Goal: Task Accomplishment & Management: Complete application form

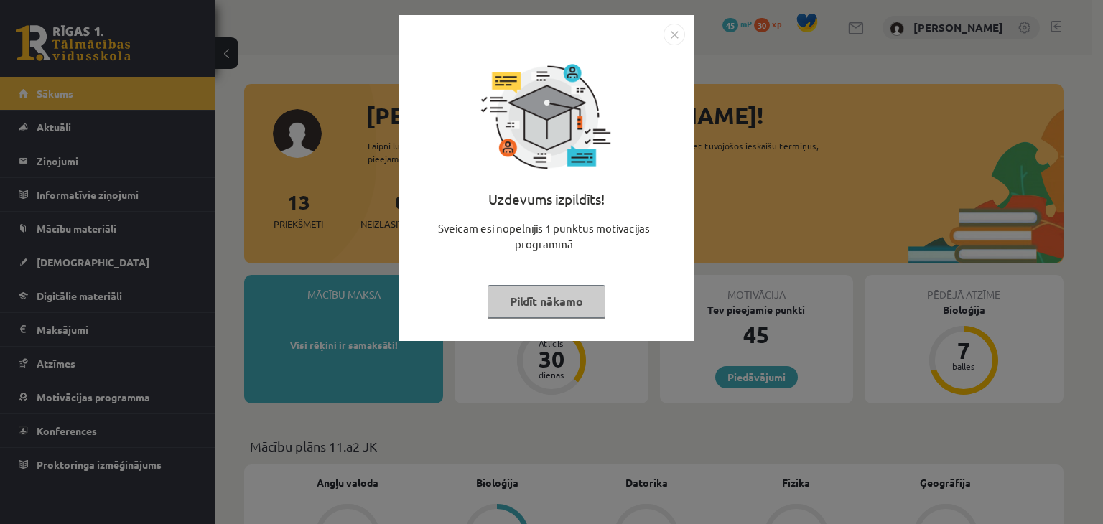
click at [566, 294] on button "Pildīt nākamo" at bounding box center [546, 301] width 118 height 33
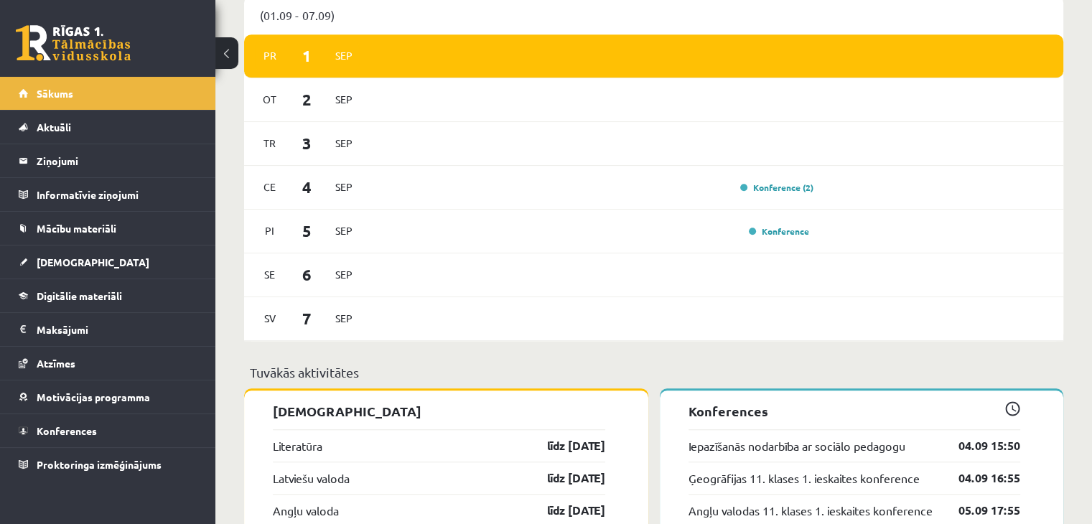
scroll to position [936, 0]
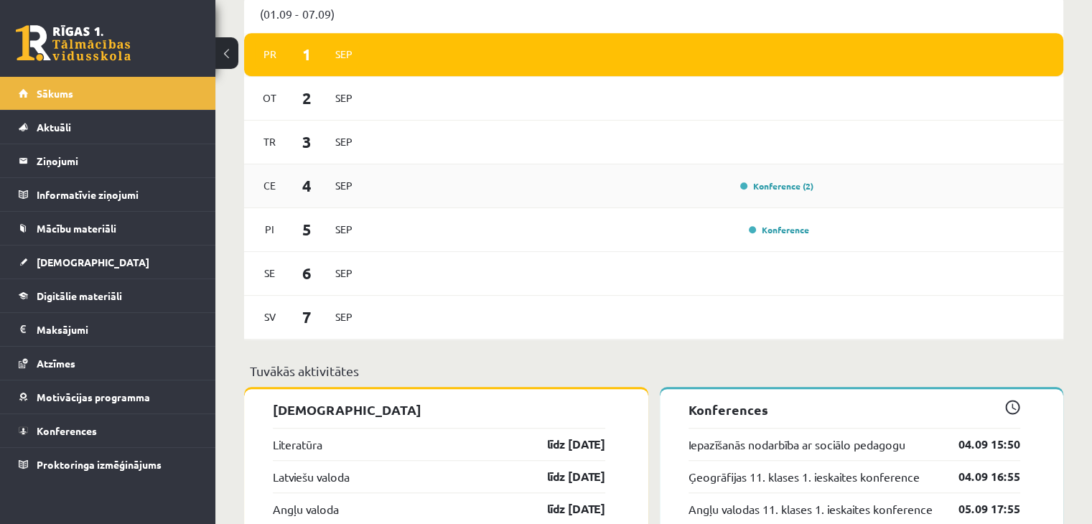
click at [795, 193] on div "Konference (2)" at bounding box center [773, 186] width 80 height 14
click at [790, 187] on link "Konference (2)" at bounding box center [776, 185] width 73 height 11
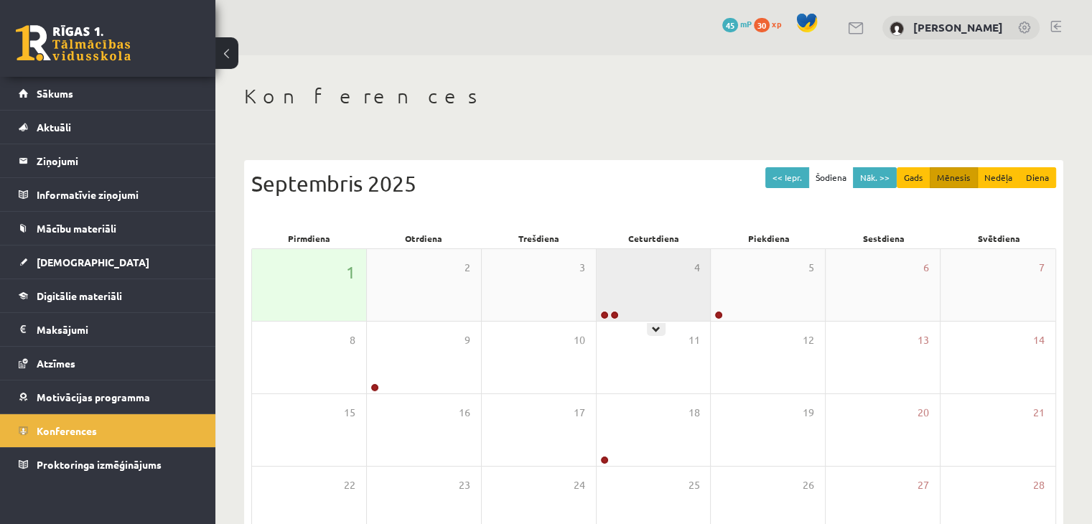
click at [672, 290] on div "4" at bounding box center [654, 285] width 114 height 72
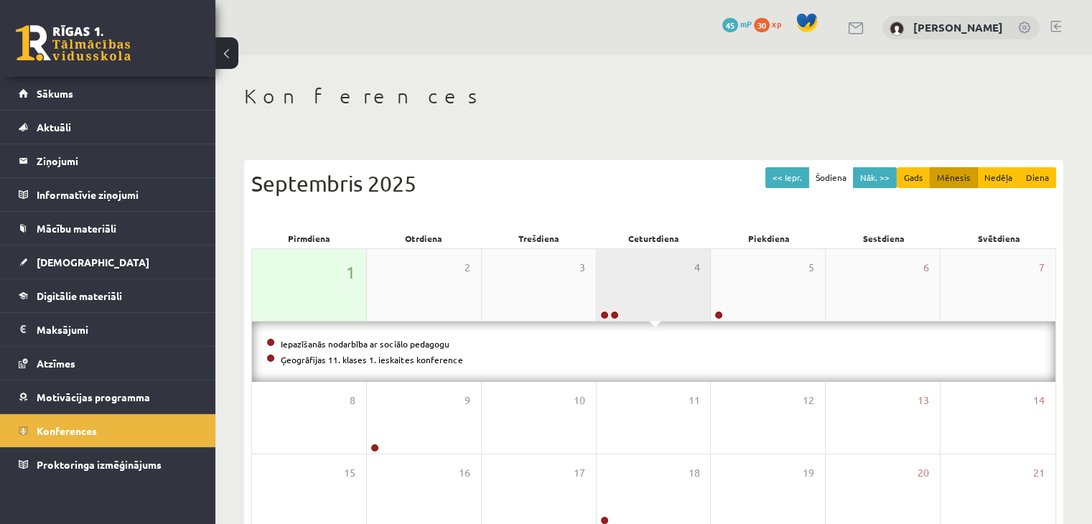
click at [672, 290] on div "4" at bounding box center [654, 285] width 114 height 72
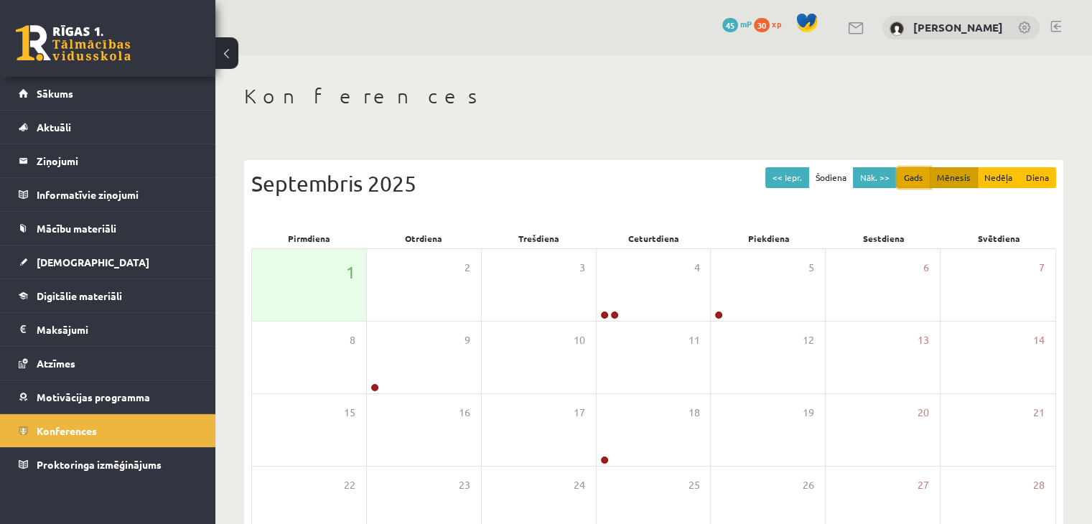
click at [912, 176] on button "Gads" at bounding box center [914, 177] width 34 height 21
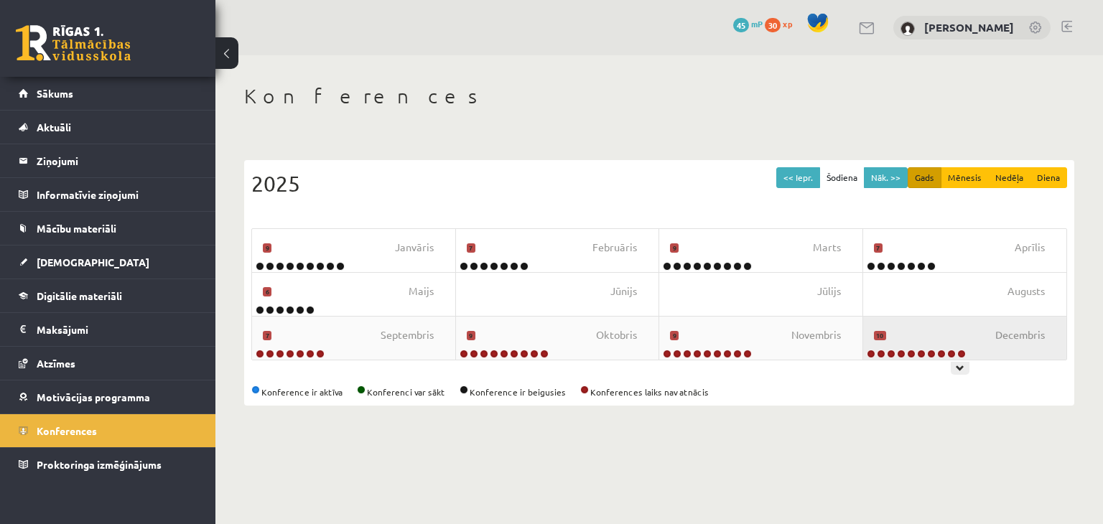
click at [915, 323] on div "Decembris 10" at bounding box center [965, 338] width 204 height 43
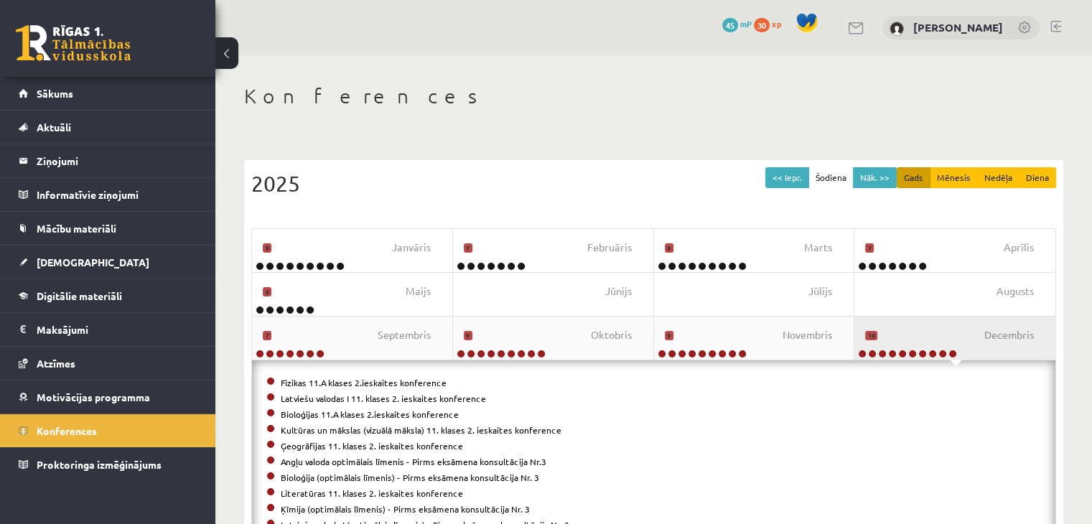
scroll to position [98, 0]
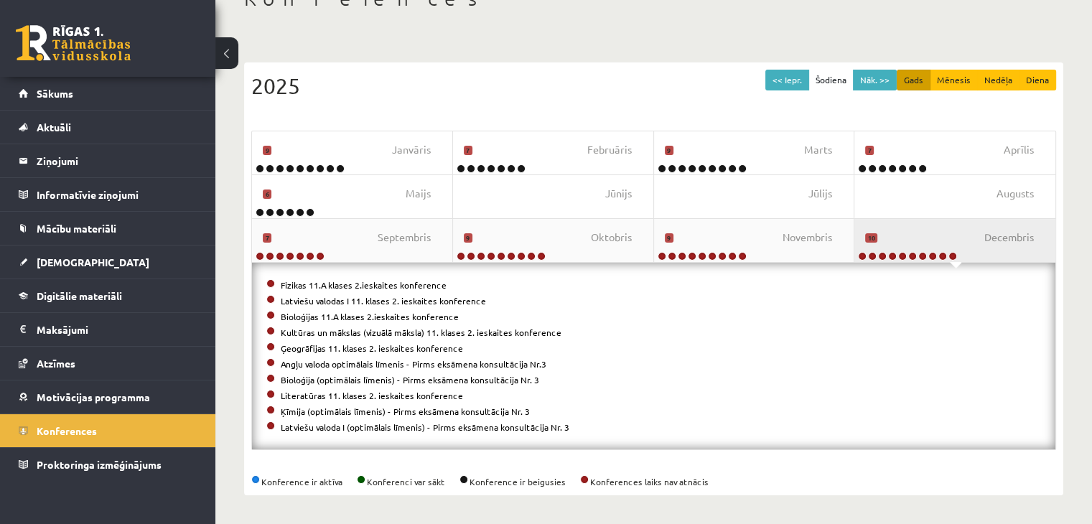
click at [936, 233] on div "Decembris 10" at bounding box center [954, 240] width 201 height 43
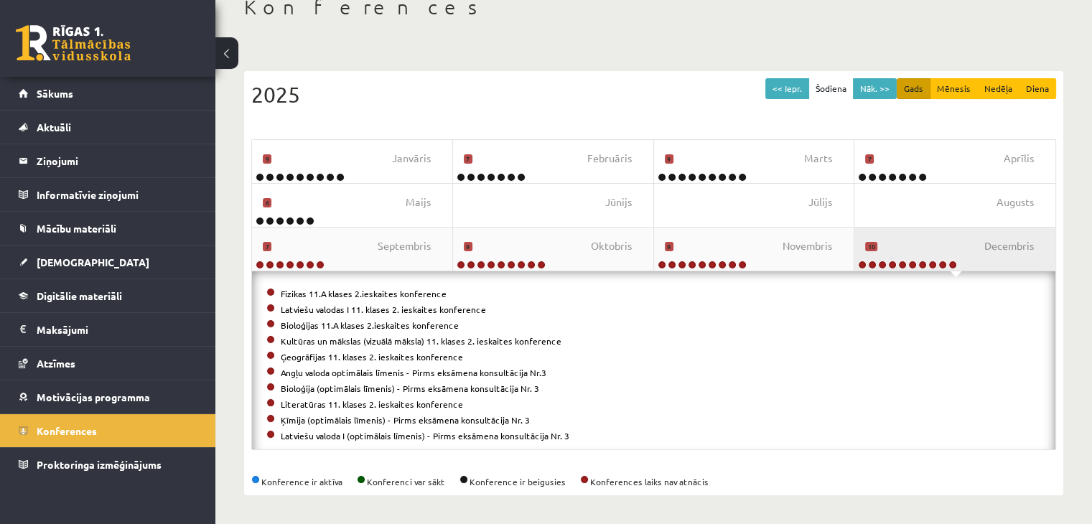
scroll to position [0, 0]
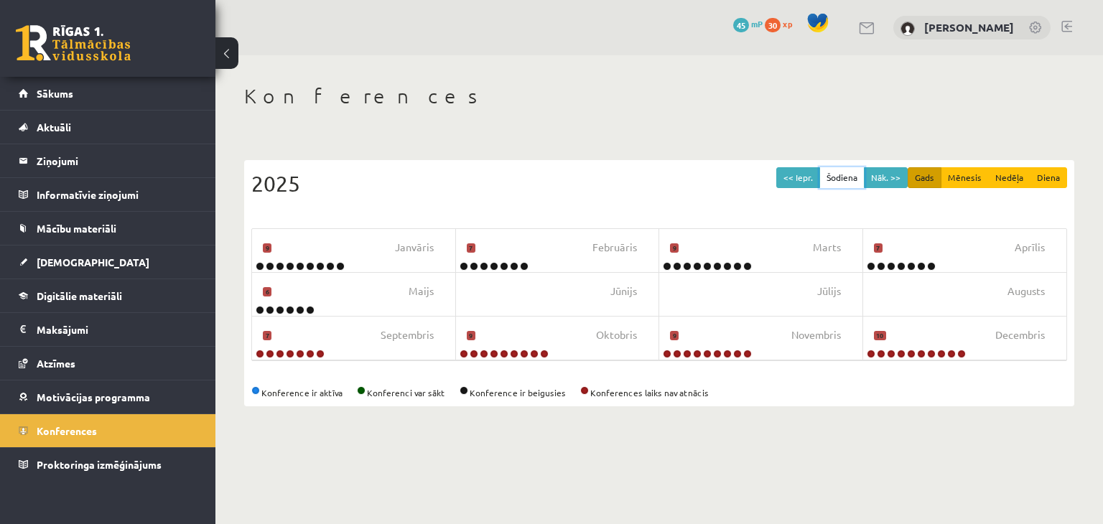
click at [854, 176] on button "Šodiena" at bounding box center [841, 177] width 45 height 21
click at [844, 185] on button "Šodiena" at bounding box center [841, 177] width 45 height 21
click at [844, 174] on button "Šodiena" at bounding box center [841, 177] width 45 height 21
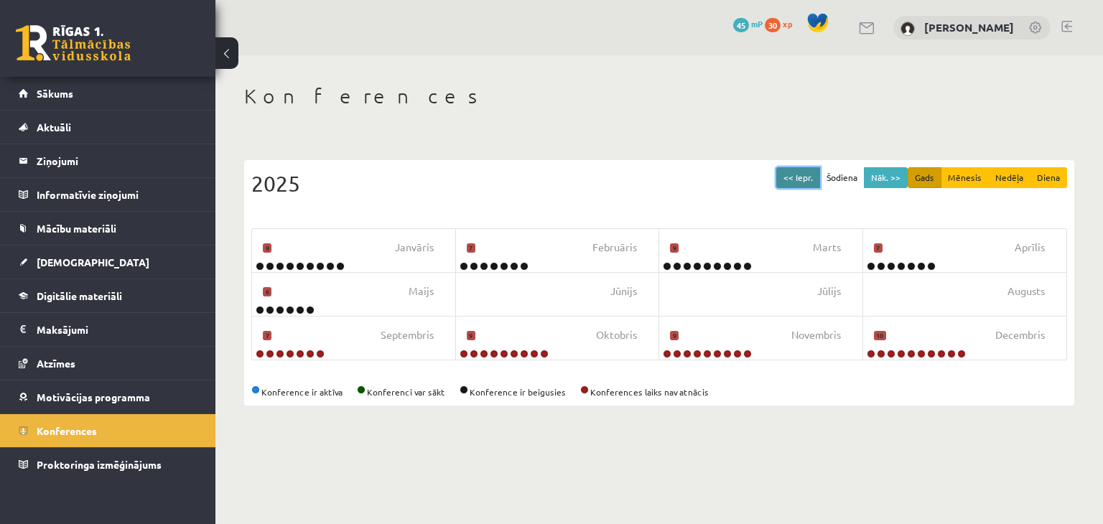
click at [785, 176] on button "<< Iepr." at bounding box center [798, 177] width 44 height 21
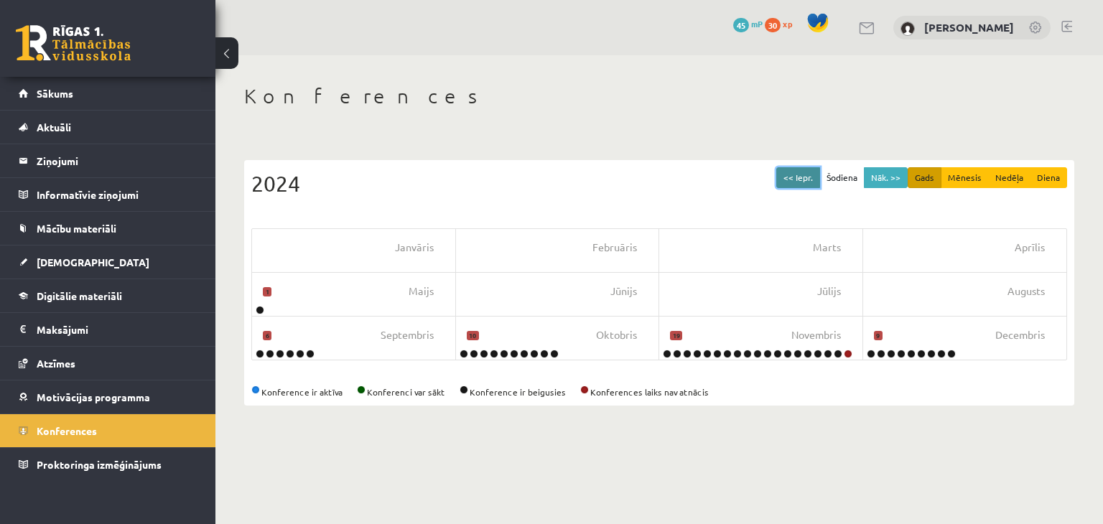
click at [785, 176] on button "<< Iepr." at bounding box center [798, 177] width 44 height 21
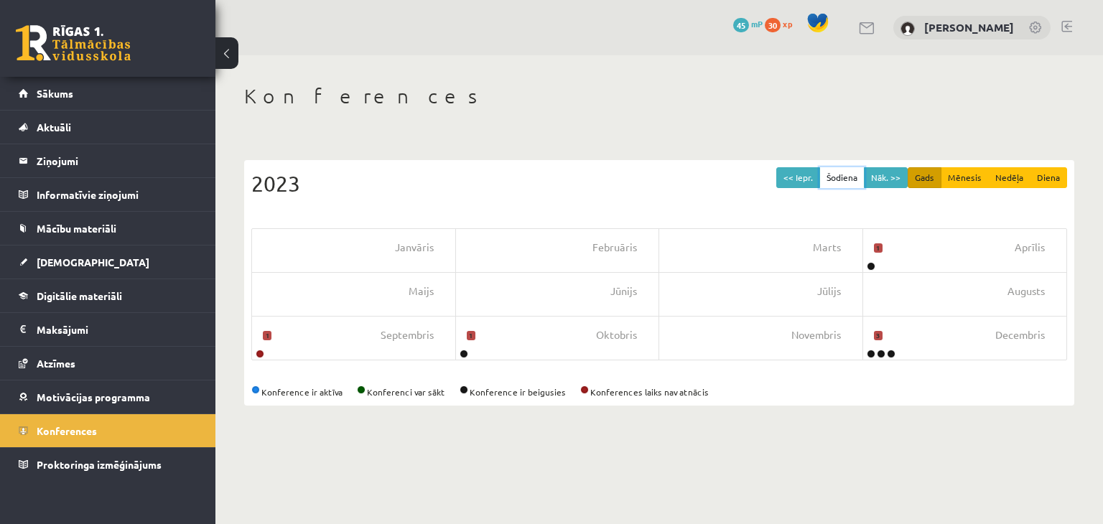
click at [832, 180] on button "Šodiena" at bounding box center [841, 177] width 45 height 21
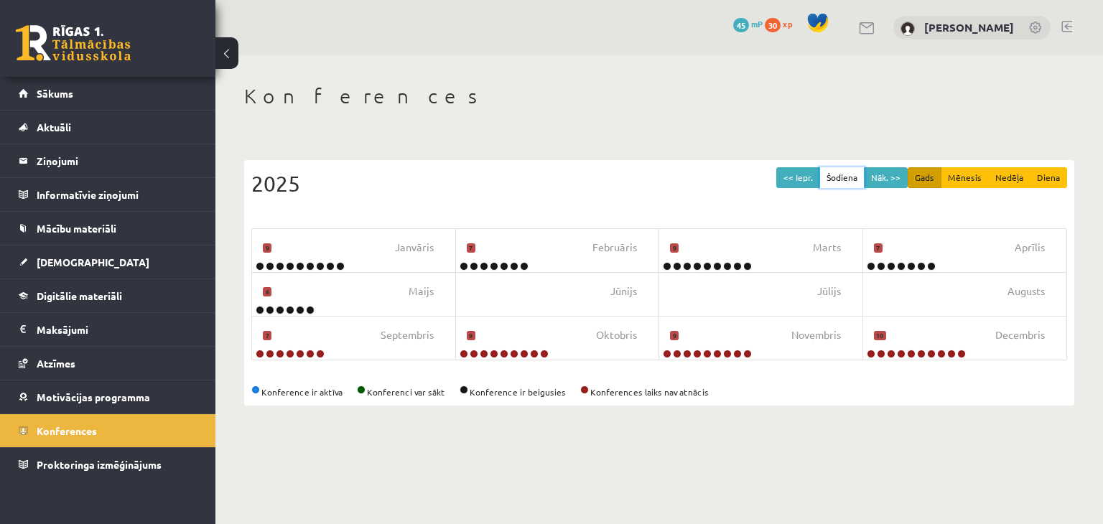
click at [846, 176] on button "Šodiena" at bounding box center [841, 177] width 45 height 21
click at [934, 172] on button "Gads" at bounding box center [924, 177] width 34 height 21
click at [972, 176] on button "Mēnesis" at bounding box center [964, 177] width 48 height 21
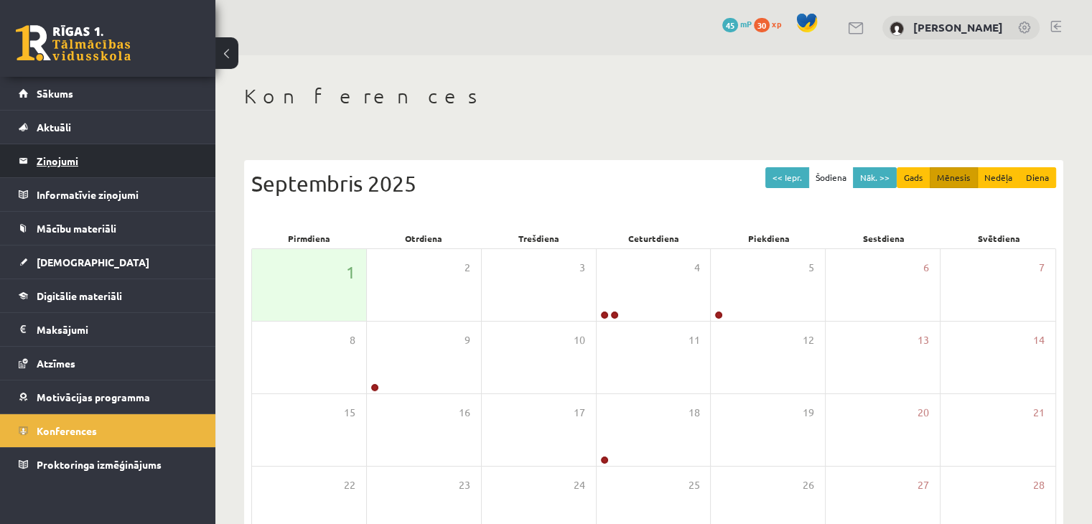
click at [66, 156] on legend "Ziņojumi 0" at bounding box center [117, 160] width 161 height 33
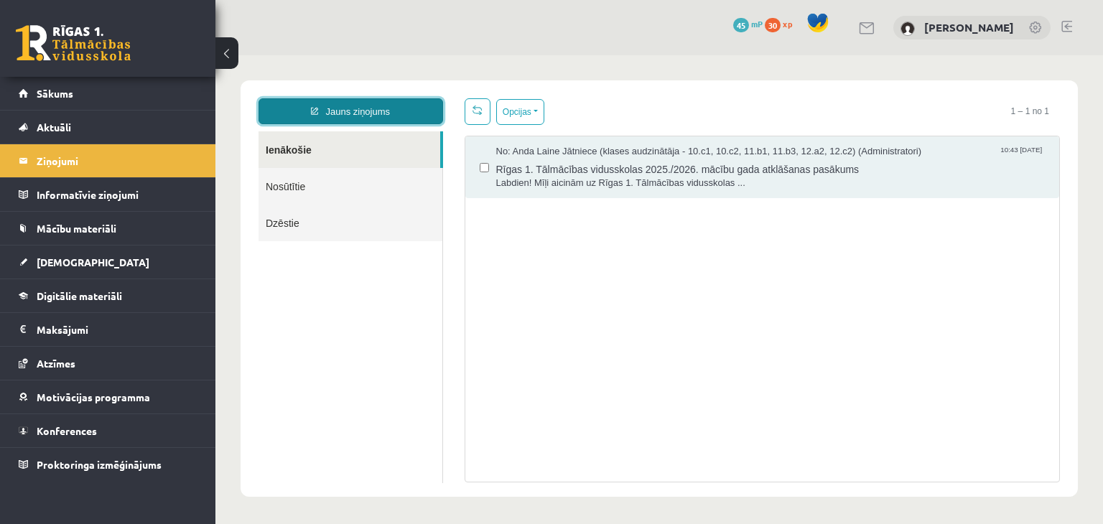
click at [345, 105] on link "Jauns ziņojums" at bounding box center [350, 111] width 185 height 26
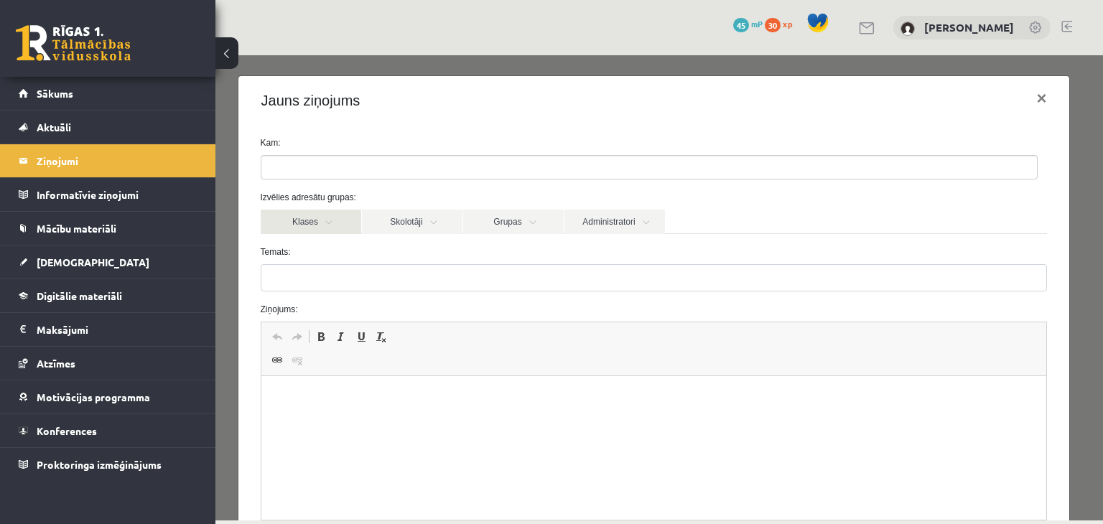
click at [343, 222] on link "Klases" at bounding box center [311, 222] width 101 height 24
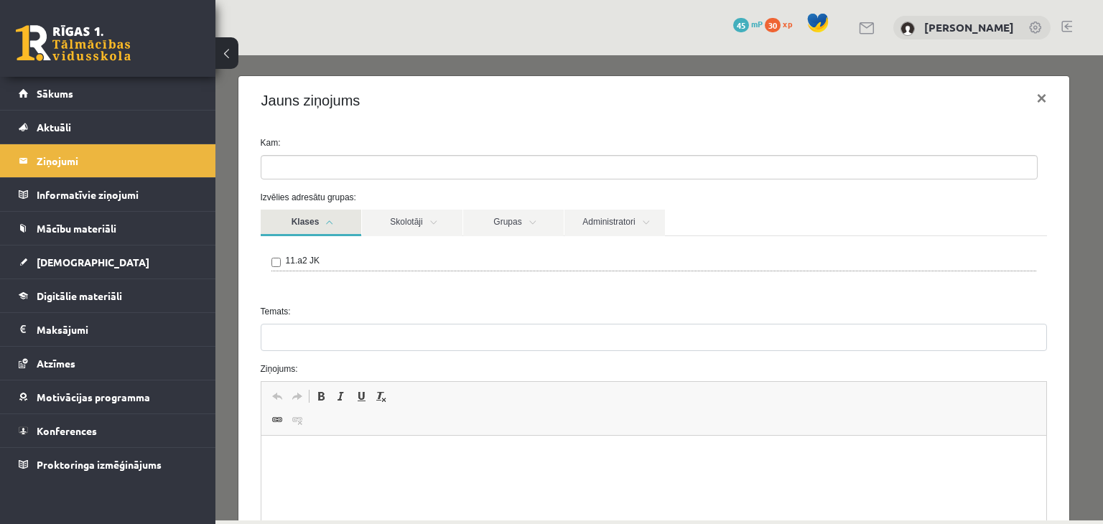
click at [335, 229] on link "Klases" at bounding box center [311, 223] width 101 height 27
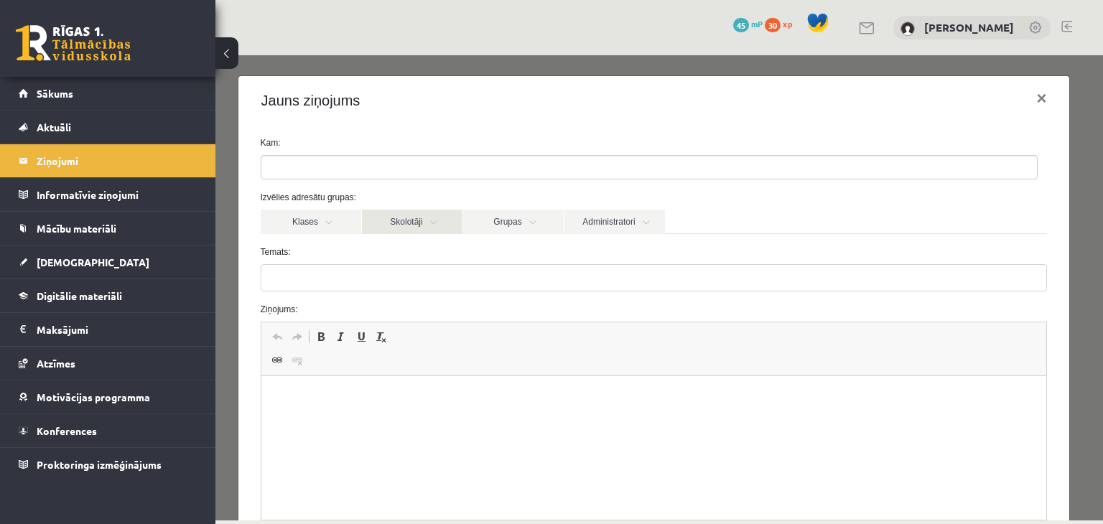
click at [448, 220] on link "Skolotāji" at bounding box center [412, 222] width 101 height 24
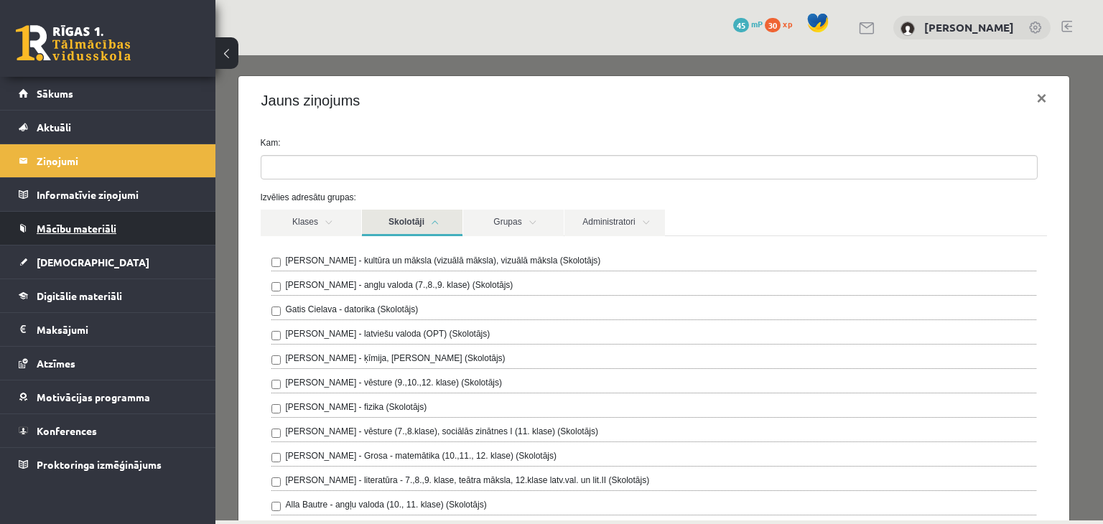
click at [95, 232] on span "Mācību materiāli" at bounding box center [77, 228] width 80 height 13
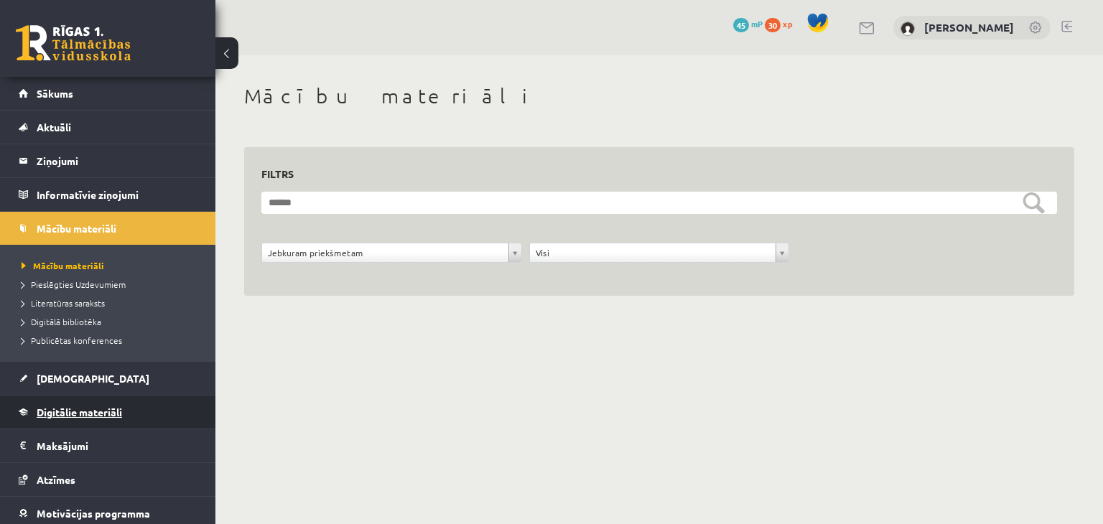
click at [61, 416] on span "Digitālie materiāli" at bounding box center [79, 412] width 85 height 13
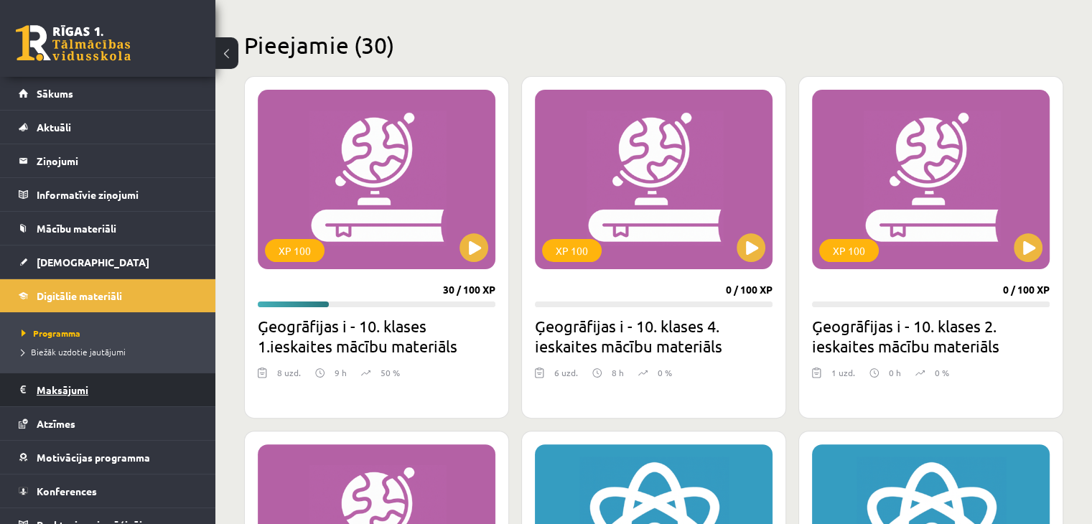
scroll to position [330, 0]
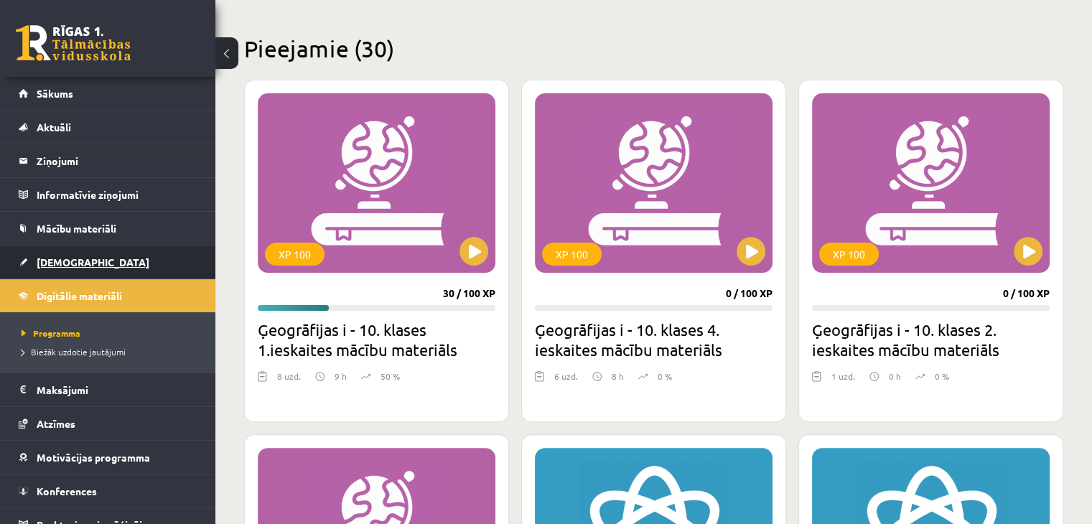
click at [66, 253] on link "[DEMOGRAPHIC_DATA]" at bounding box center [108, 262] width 179 height 33
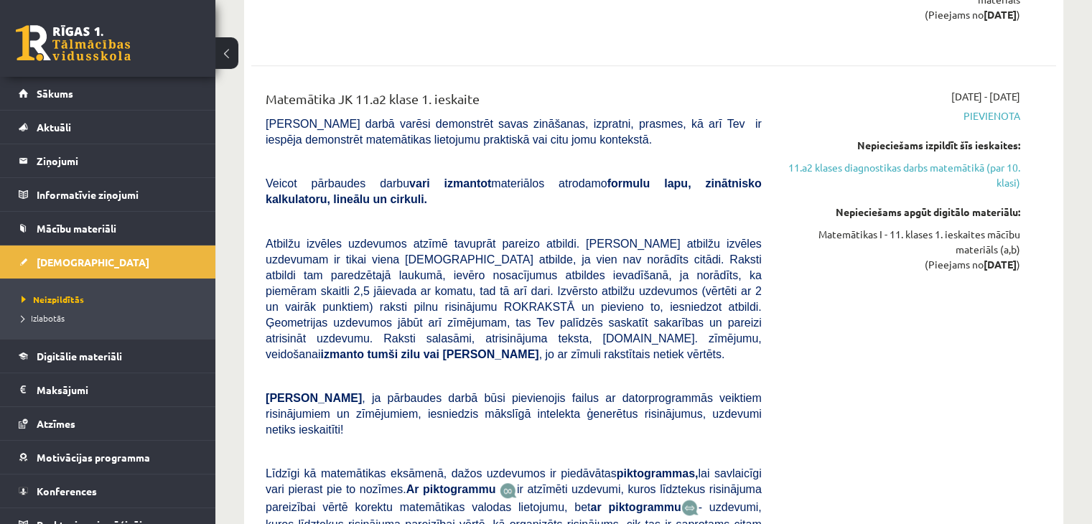
scroll to position [11826, 0]
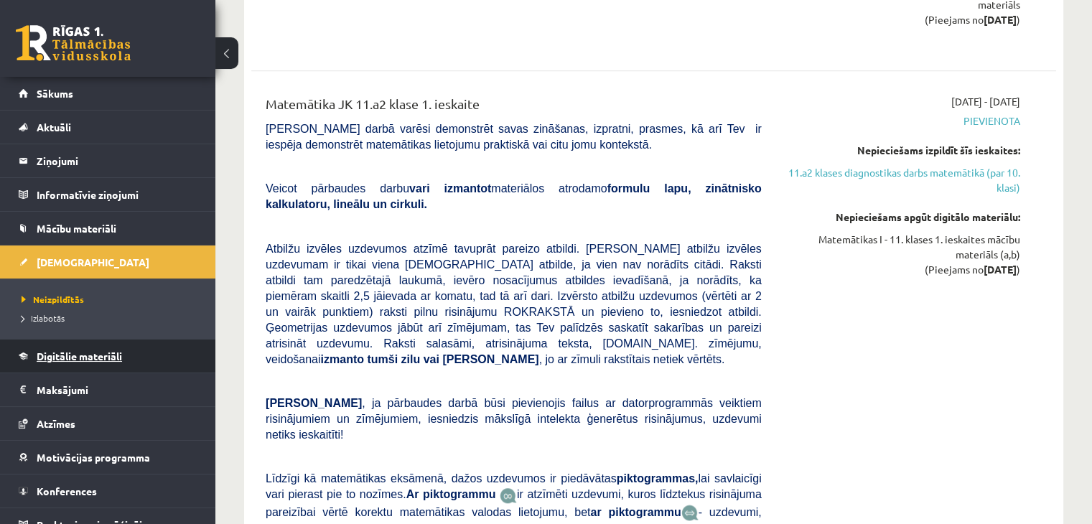
click at [85, 355] on span "Digitālie materiāli" at bounding box center [79, 356] width 85 height 13
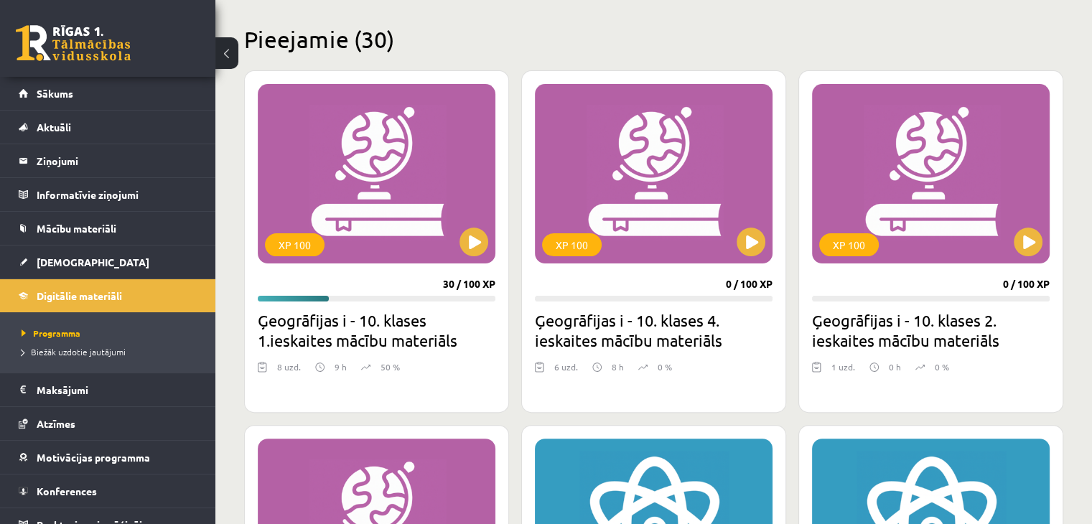
scroll to position [339, 0]
click at [474, 247] on button at bounding box center [473, 242] width 29 height 29
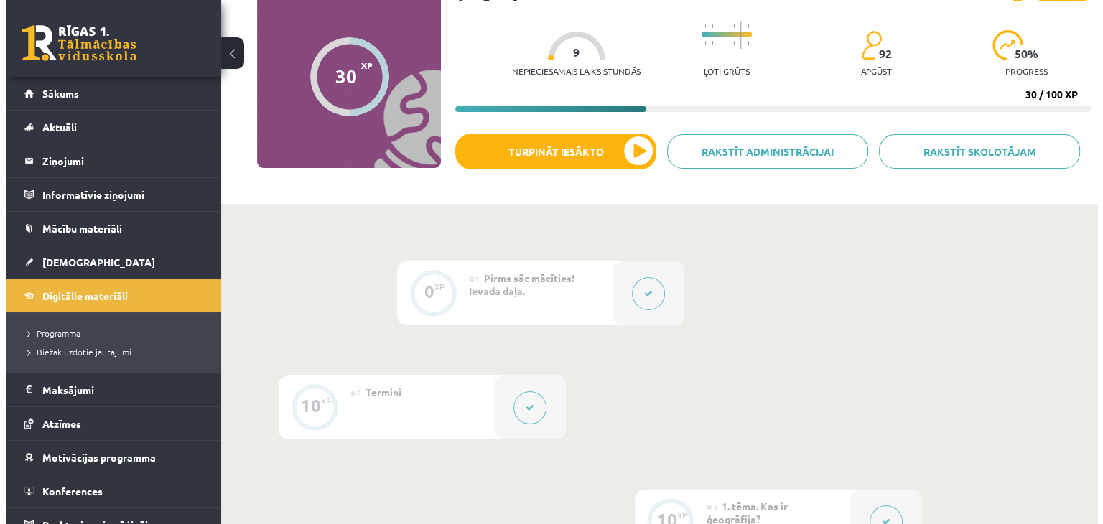
scroll to position [123, 0]
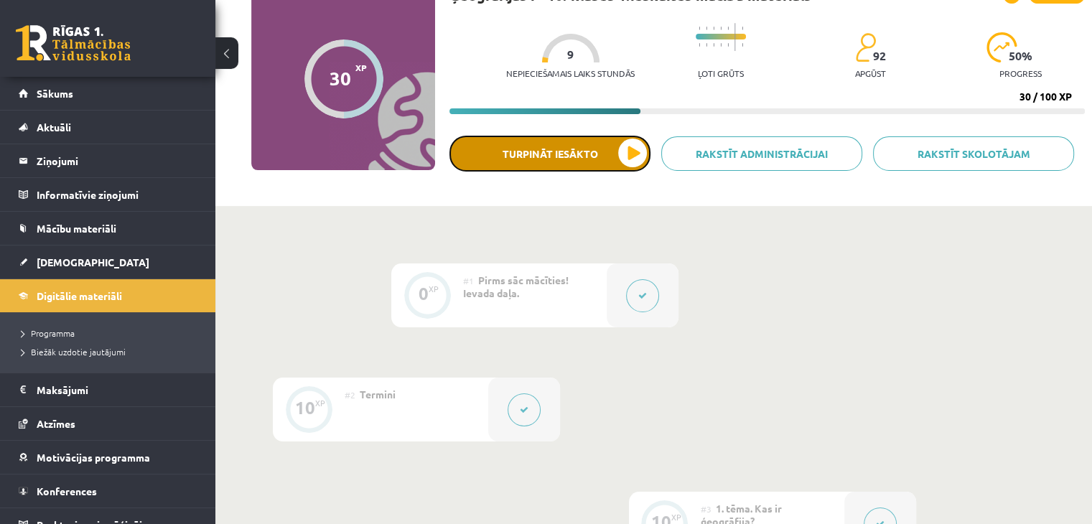
click at [576, 162] on button "Turpināt iesākto" at bounding box center [549, 154] width 201 height 36
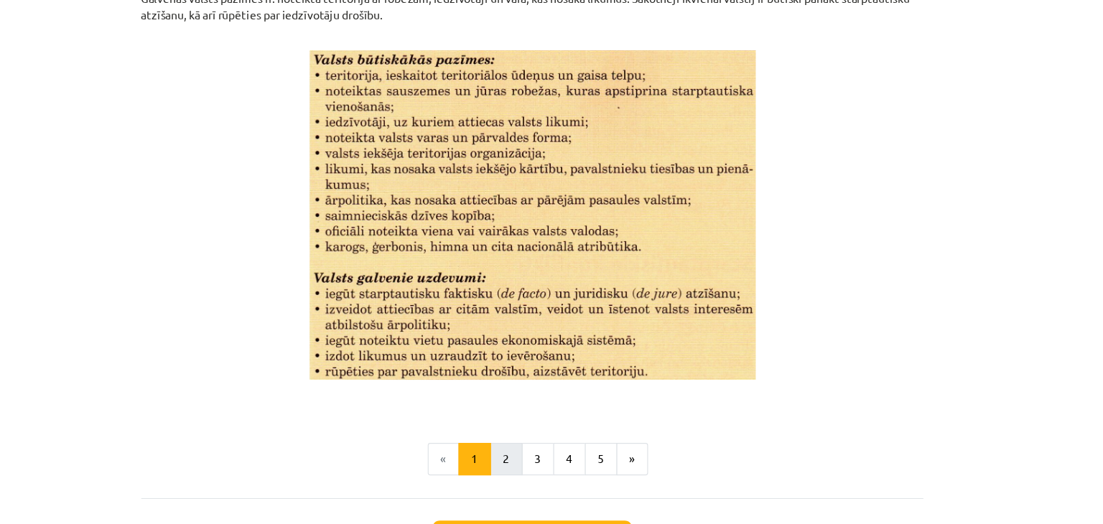
scroll to position [1832, 0]
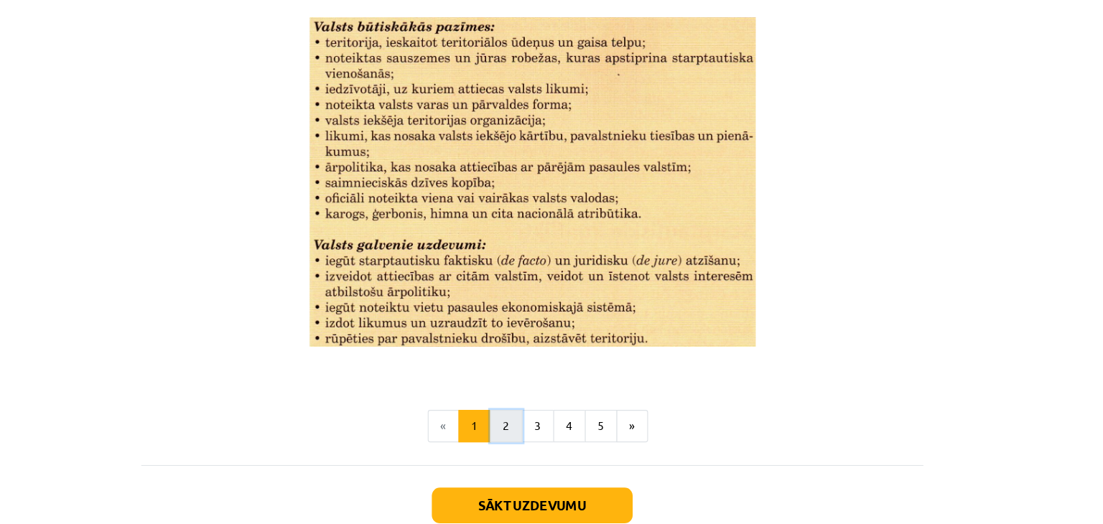
click at [519, 391] on button "2" at bounding box center [528, 400] width 29 height 29
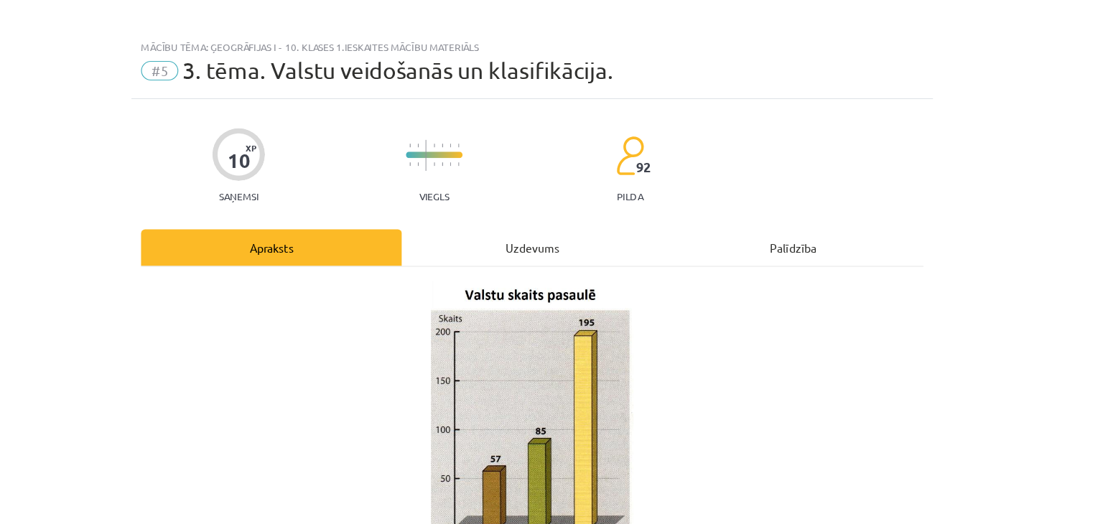
scroll to position [123, 0]
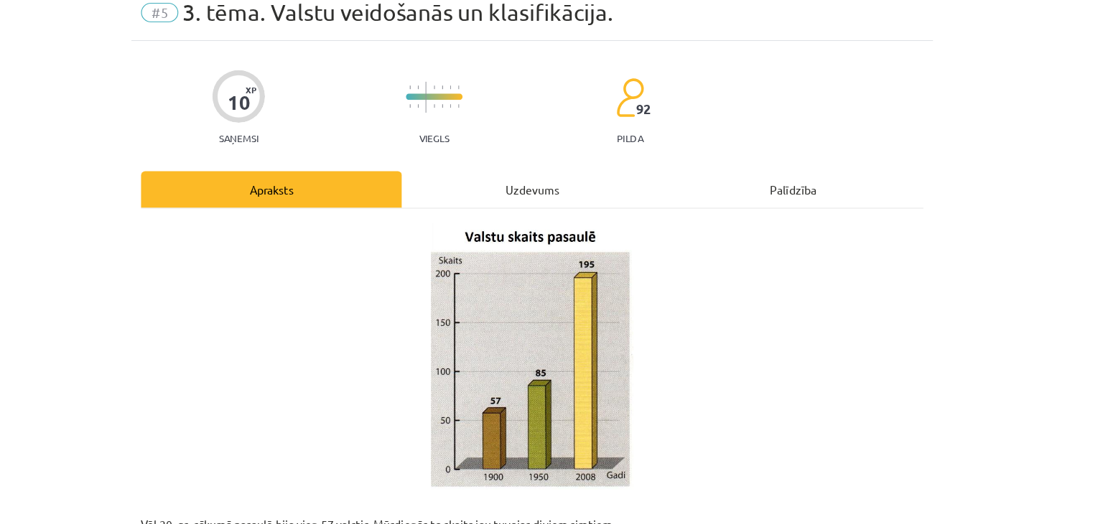
click at [667, 368] on p at bounding box center [552, 375] width 694 height 236
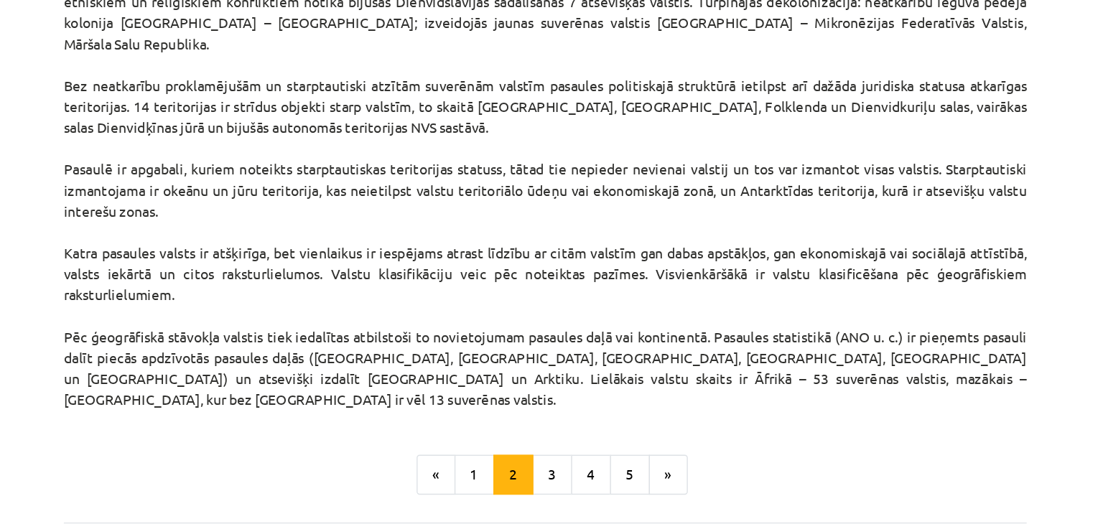
scroll to position [1164, 0]
click at [544, 427] on button "3" at bounding box center [556, 441] width 29 height 29
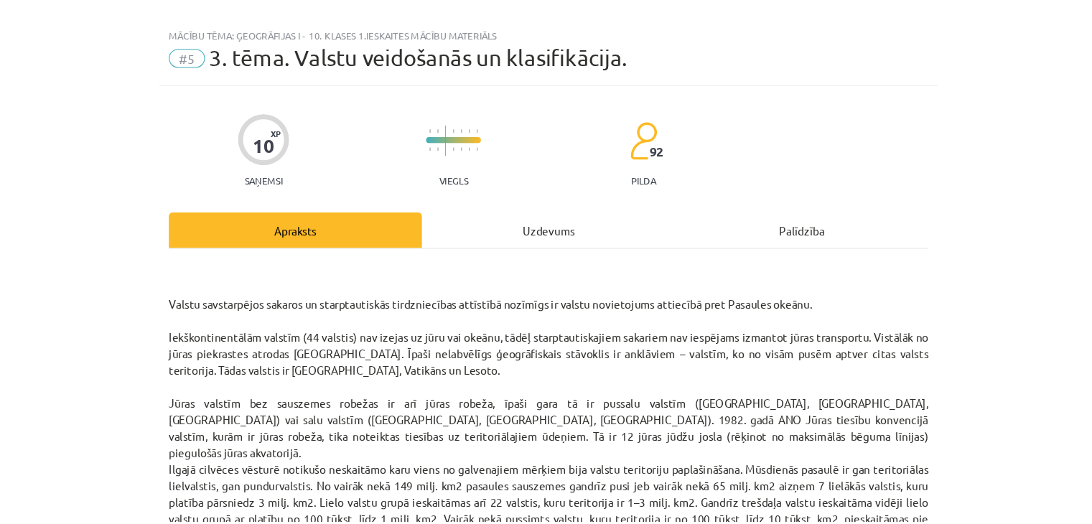
scroll to position [121, 0]
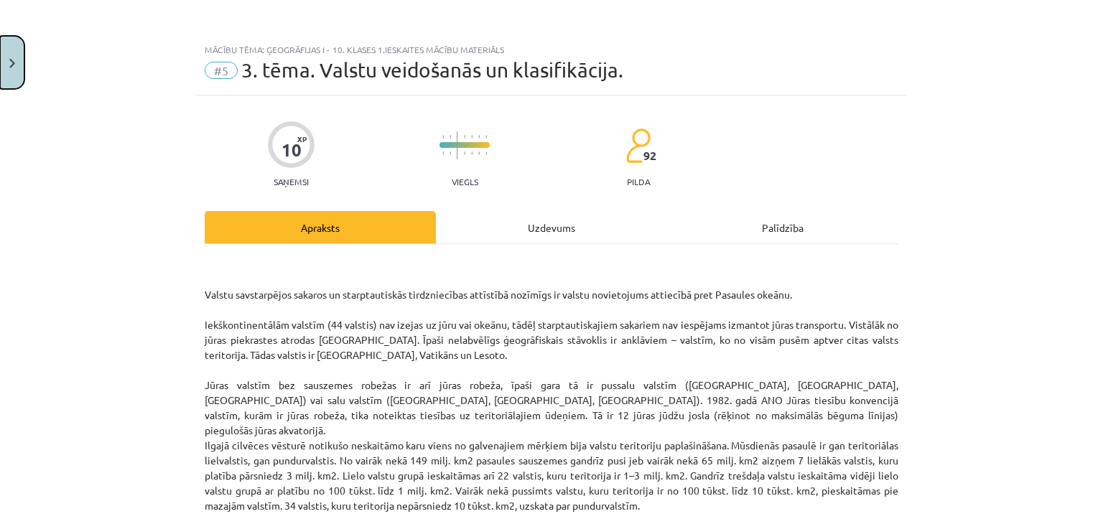
click at [11, 71] on button "Close" at bounding box center [12, 62] width 24 height 53
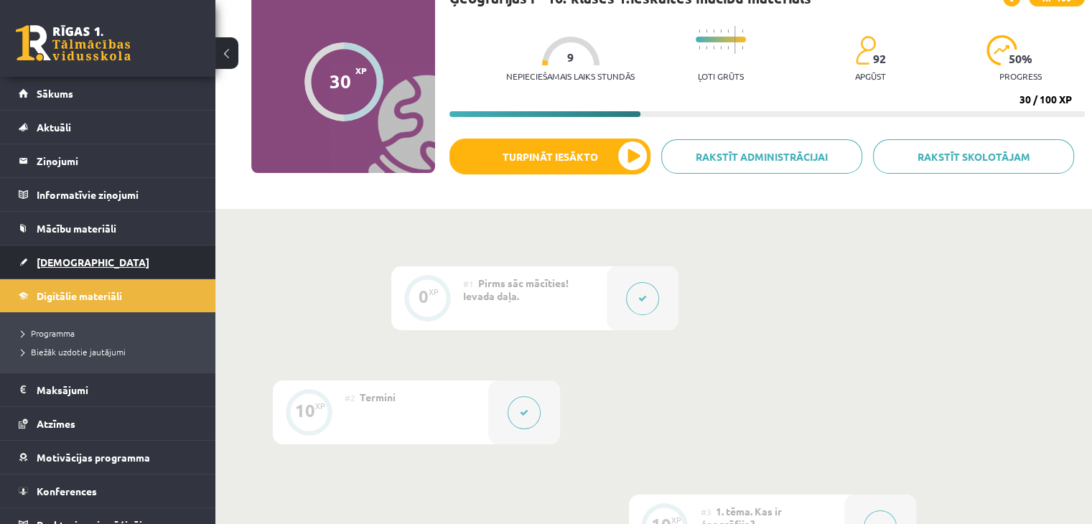
click at [50, 252] on link "[DEMOGRAPHIC_DATA]" at bounding box center [108, 262] width 179 height 33
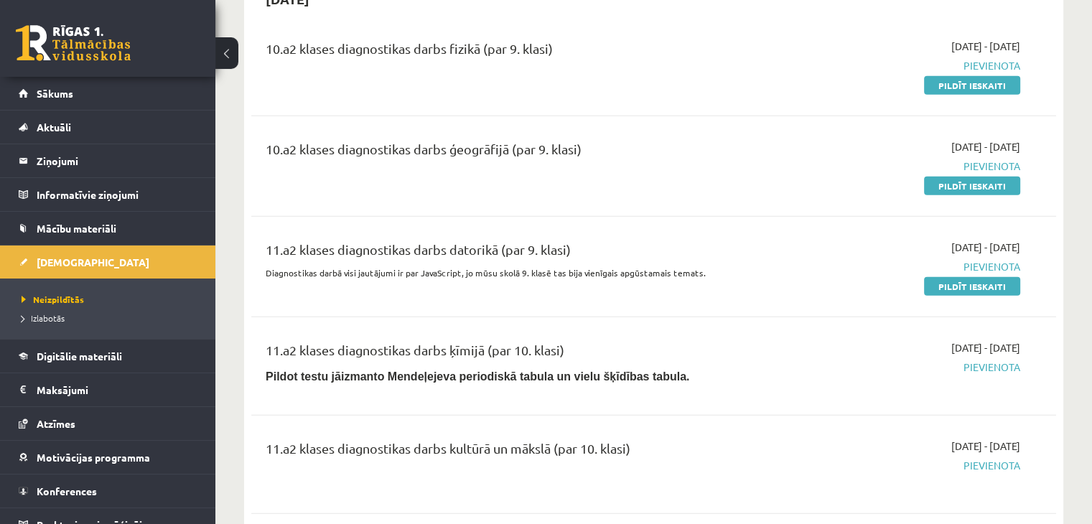
scroll to position [3623, 0]
click at [980, 195] on link "Pildīt ieskaiti" at bounding box center [972, 185] width 96 height 19
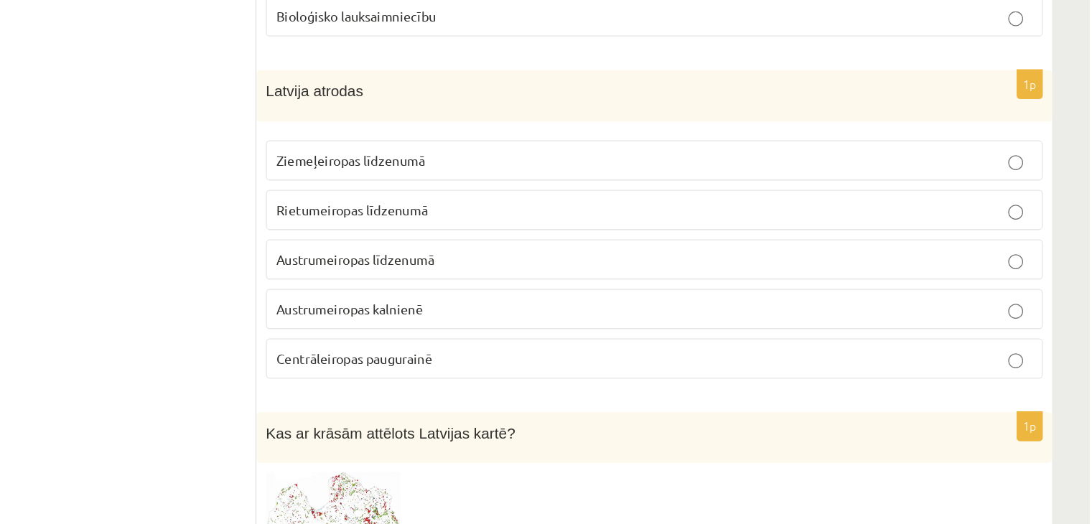
scroll to position [350, 0]
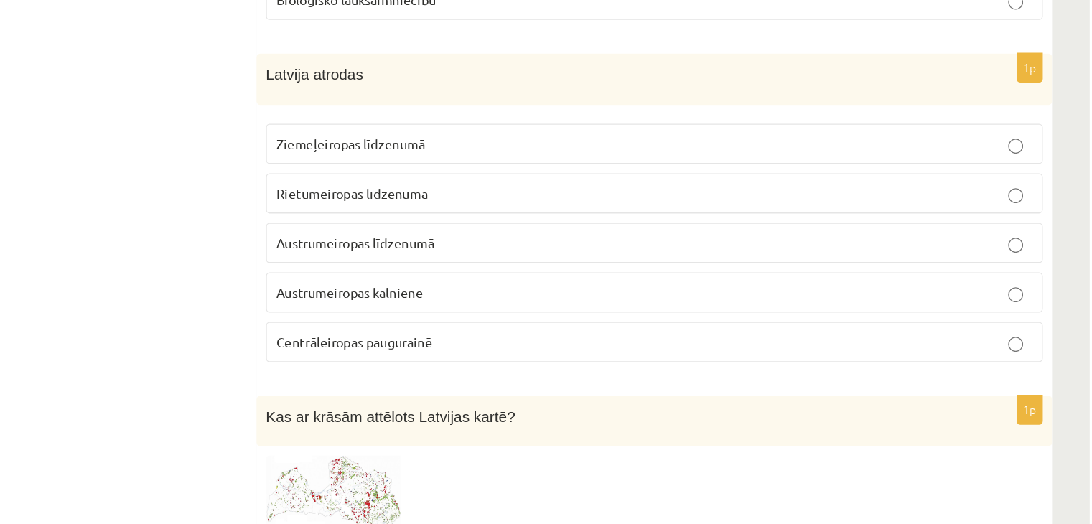
click at [778, 232] on p "Ziemeļeiropas līdzenumā" at bounding box center [757, 231] width 581 height 15
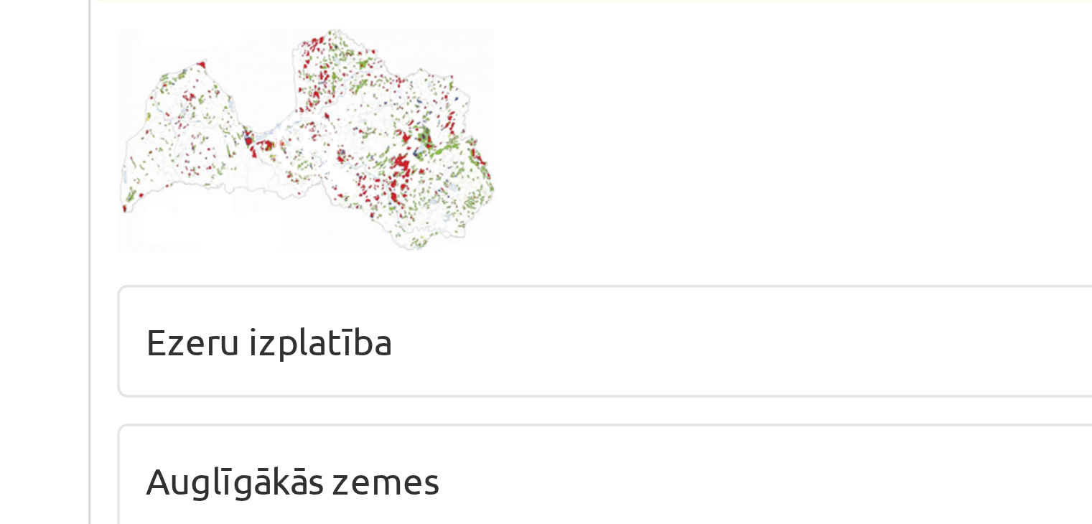
scroll to position [627, 0]
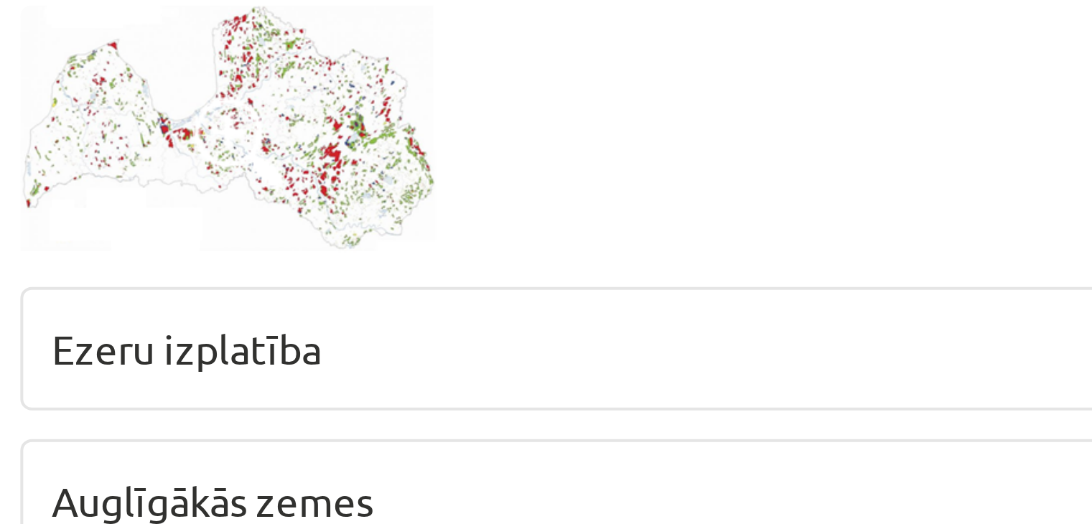
click at [547, 219] on img at bounding box center [513, 225] width 108 height 63
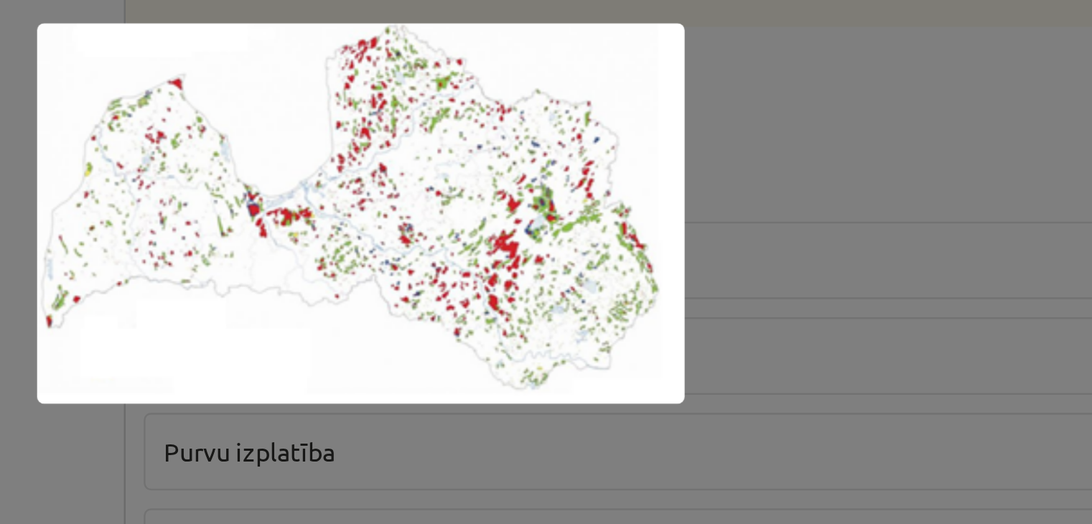
scroll to position [626, 0]
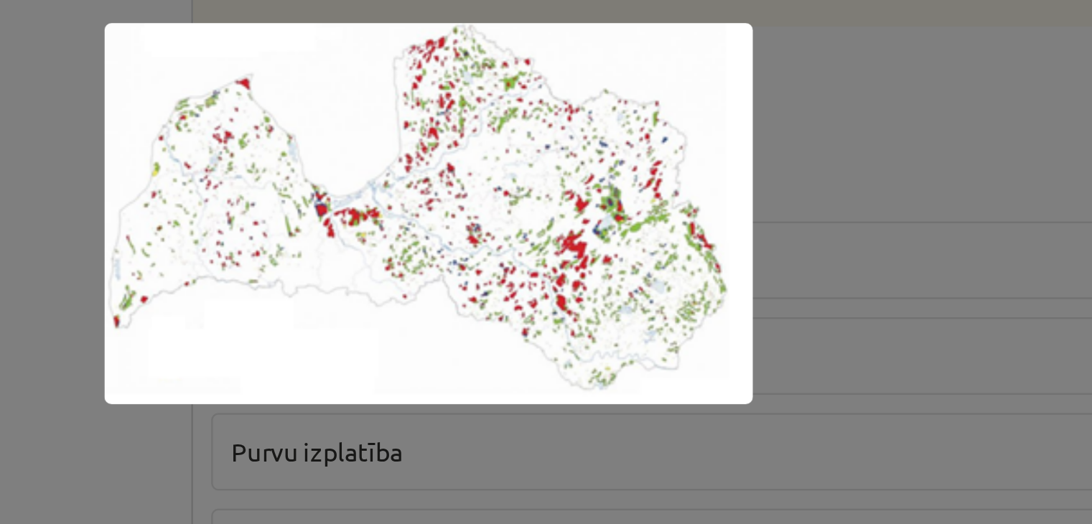
click at [398, 310] on div at bounding box center [546, 262] width 1092 height 524
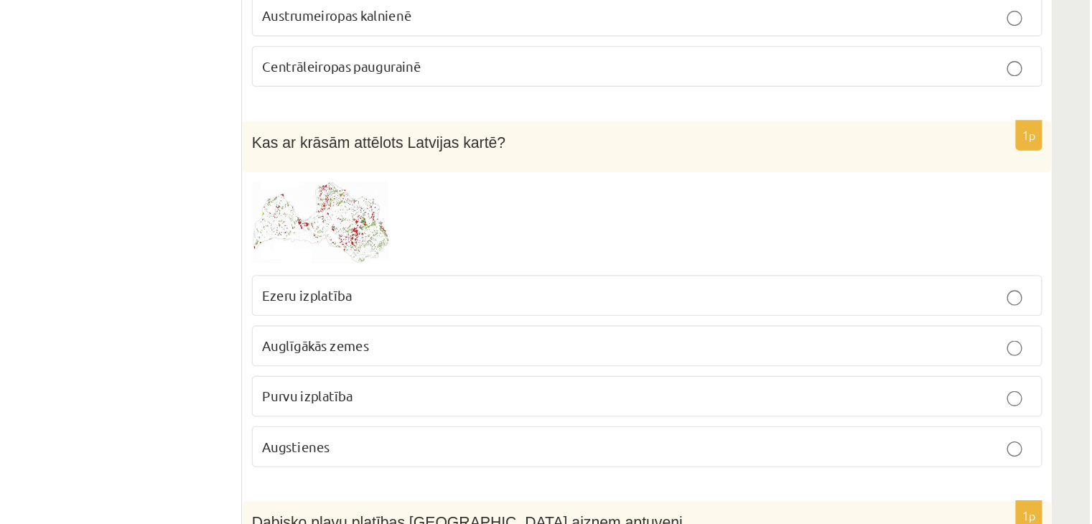
click at [508, 238] on img at bounding box center [513, 226] width 108 height 63
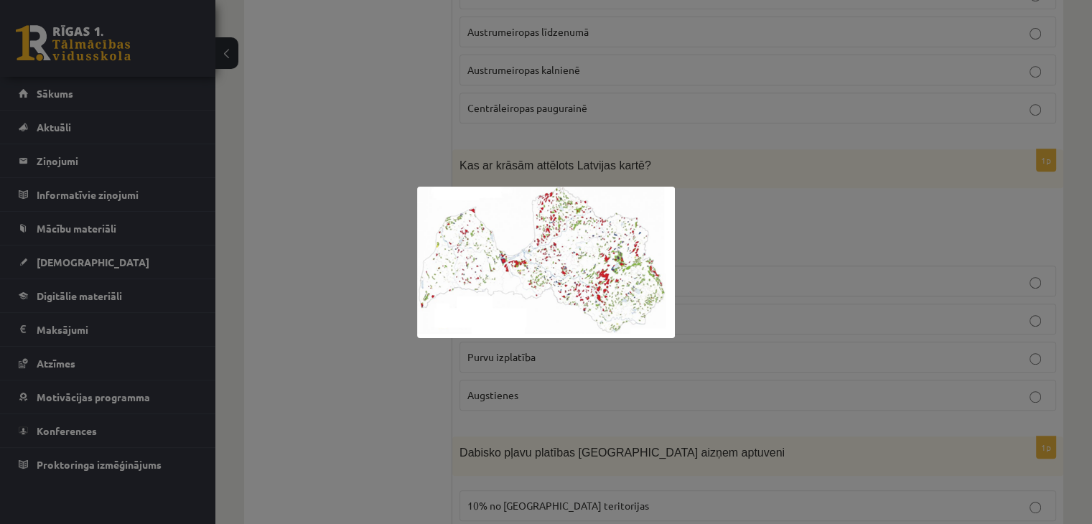
click at [299, 407] on div at bounding box center [546, 262] width 1092 height 524
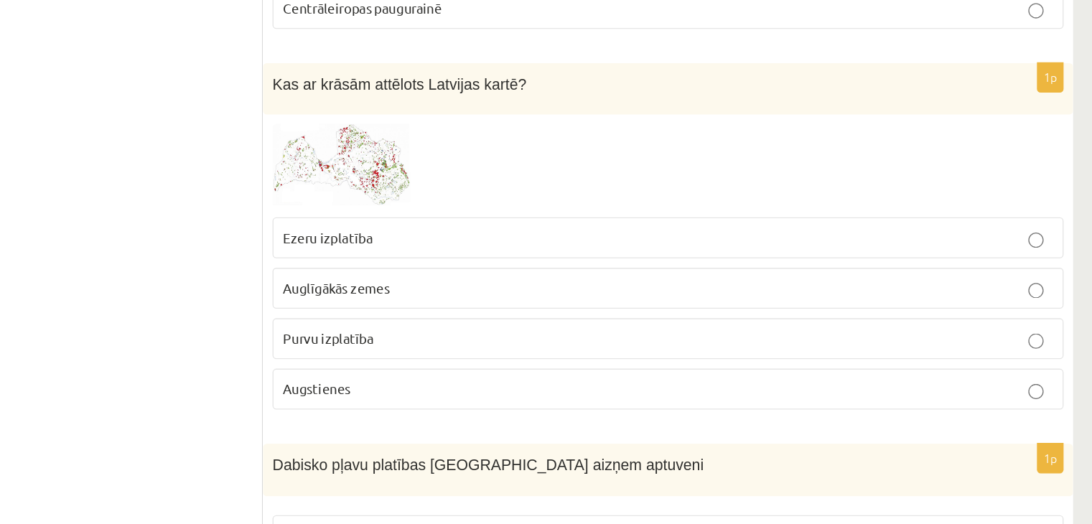
scroll to position [643, 0]
click at [503, 373] on span "Augstienes" at bounding box center [492, 378] width 51 height 13
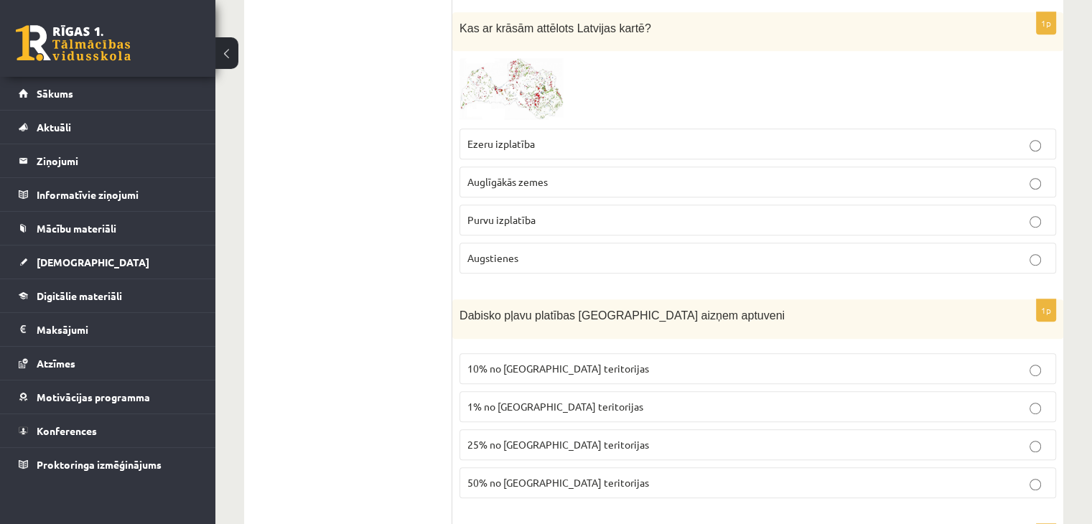
scroll to position [764, 0]
click at [224, 44] on button at bounding box center [226, 53] width 23 height 32
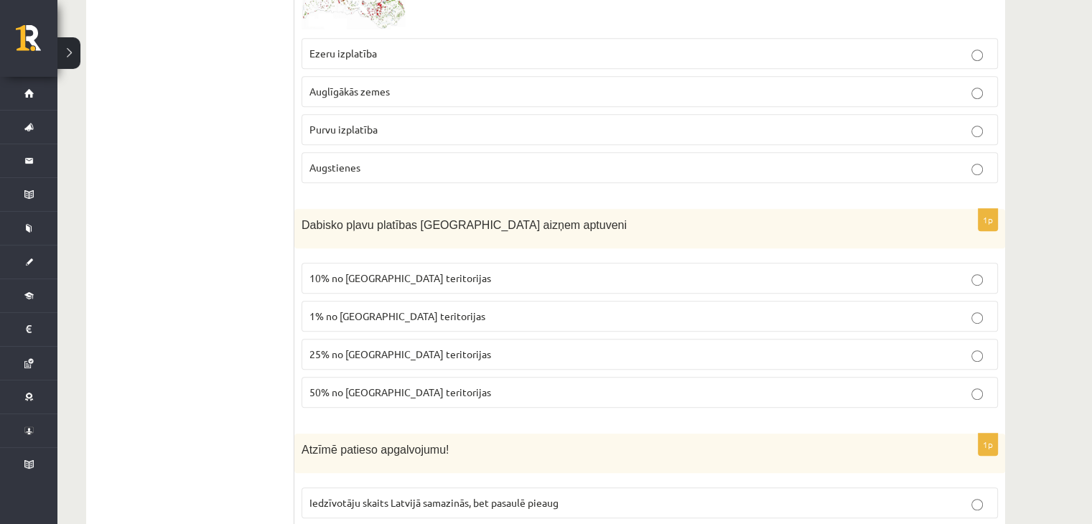
scroll to position [919, 0]
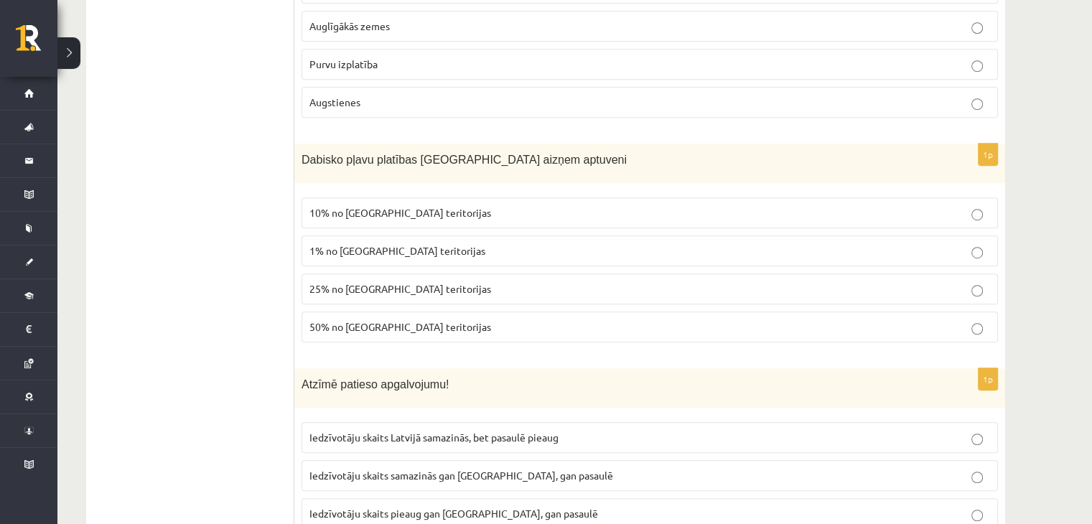
click at [385, 197] on label "10% no [GEOGRAPHIC_DATA] teritorijas" at bounding box center [650, 212] width 696 height 31
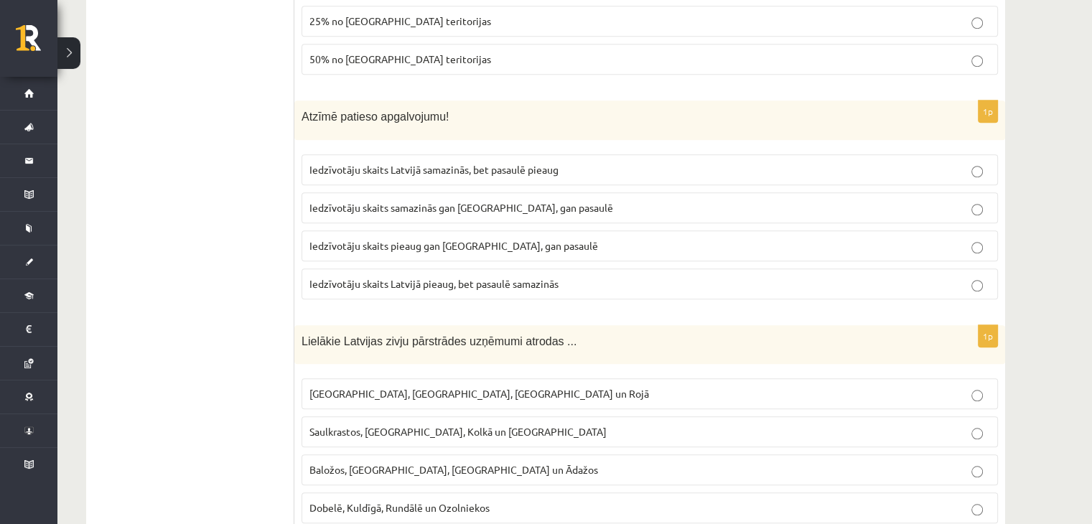
scroll to position [1186, 0]
click at [498, 163] on p "Iedzīvotāju skaits Latvijā samazinās, bet pasaulē pieaug" at bounding box center [649, 170] width 681 height 15
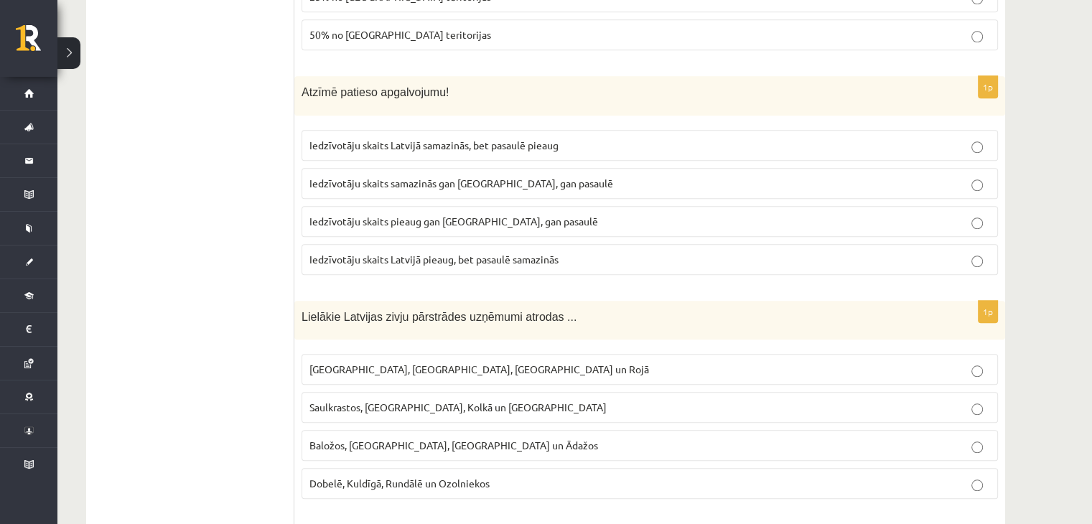
scroll to position [1212, 0]
click at [312, 176] on span "Iedzīvotāju skaits samazinās gan Latvijā, gan pasaulē" at bounding box center [461, 182] width 304 height 13
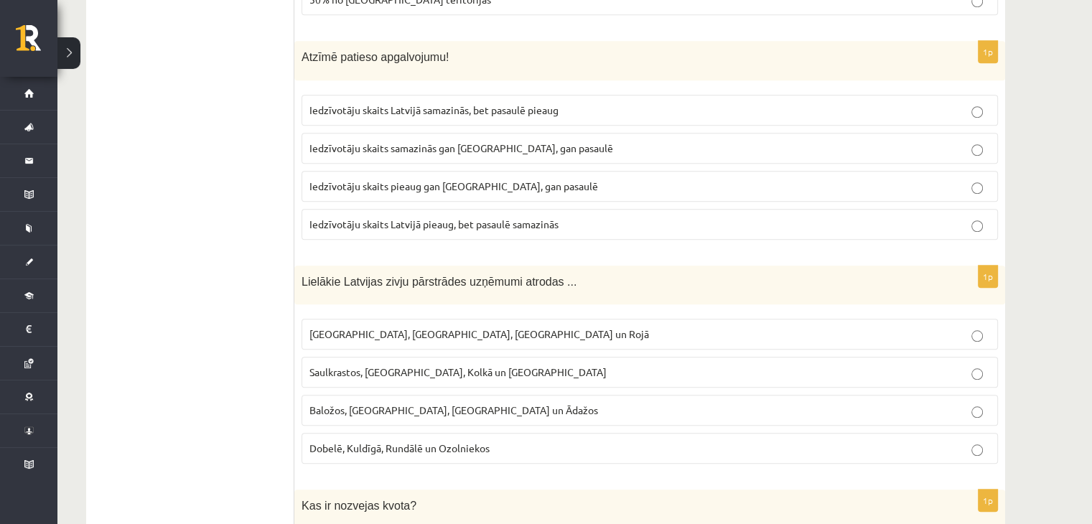
scroll to position [1228, 0]
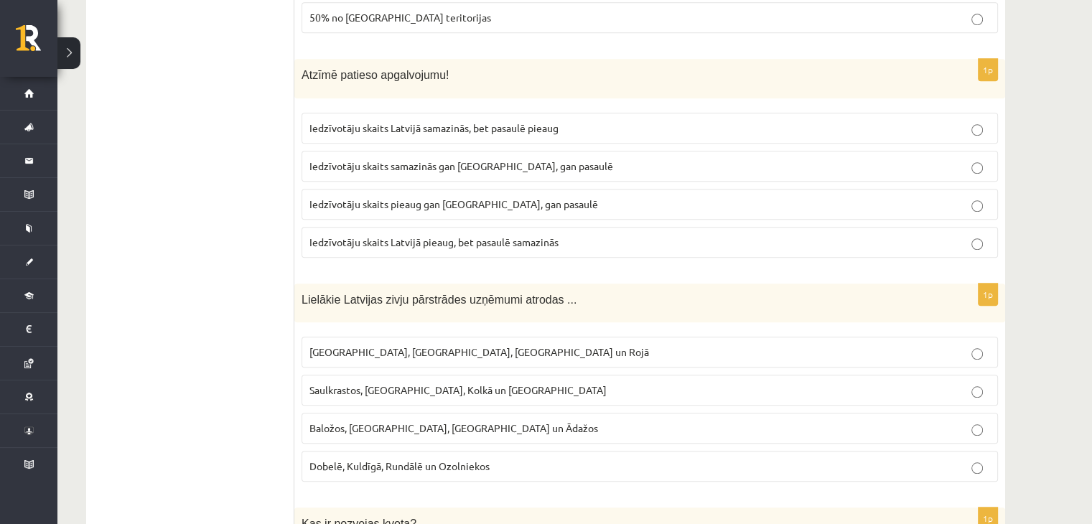
click at [385, 121] on span "Iedzīvotāju skaits Latvijā samazinās, bet pasaulē pieaug" at bounding box center [433, 127] width 249 height 13
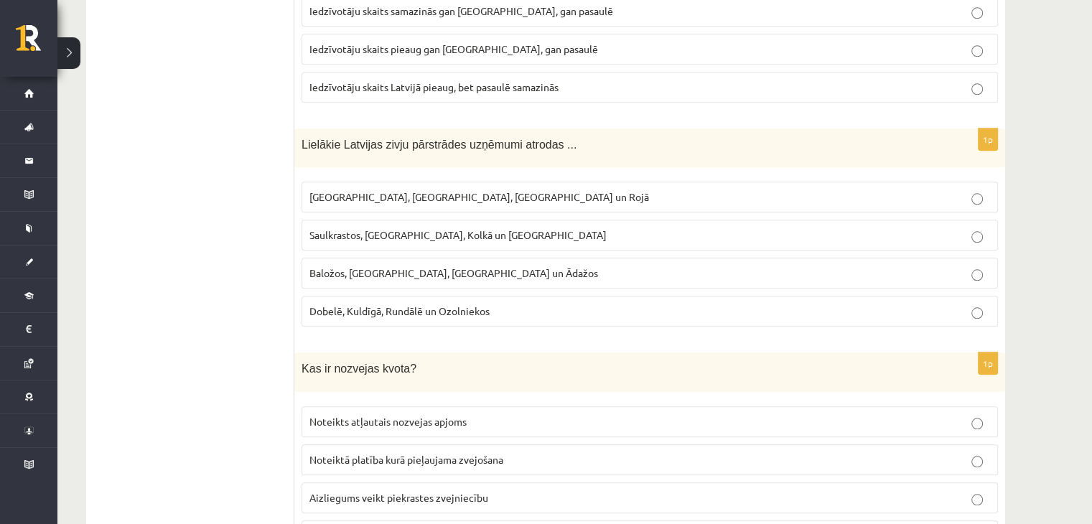
scroll to position [1384, 0]
click at [373, 295] on label "Dobelē, Kuldīgā, Rundālē un Ozolniekos" at bounding box center [650, 310] width 696 height 31
click at [407, 266] on span "Baložos, Ķekavā, Pūrē un Ādažos" at bounding box center [453, 272] width 289 height 13
click at [321, 304] on span "Dobelē, Kuldīgā, Rundālē un Ozolniekos" at bounding box center [399, 310] width 180 height 13
click at [403, 190] on span "Rīgā, Liepājā, Salacgrīvā un Rojā" at bounding box center [479, 196] width 340 height 13
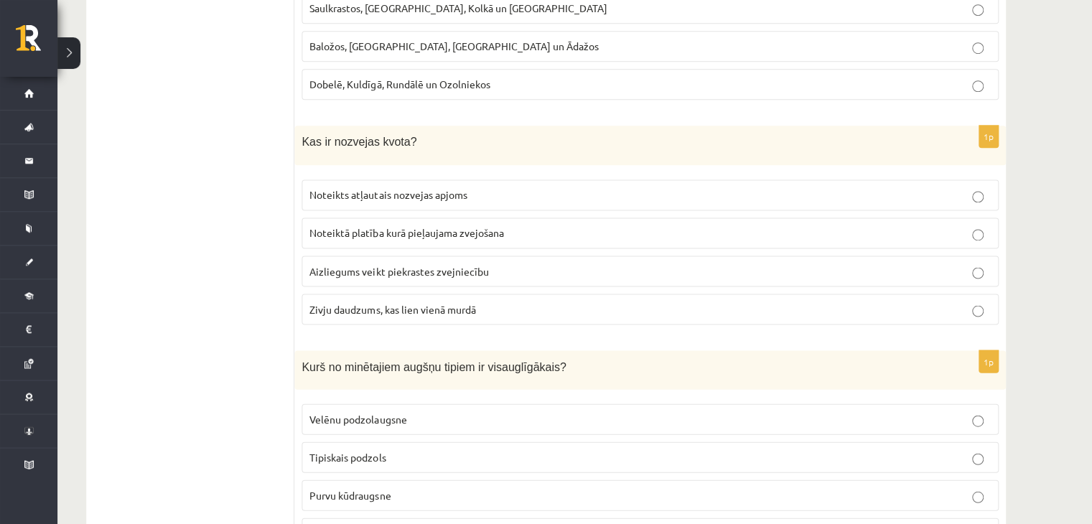
scroll to position [1610, 0]
click at [354, 189] on span "Noteikts atļautais nozvejas apjoms" at bounding box center [387, 195] width 157 height 13
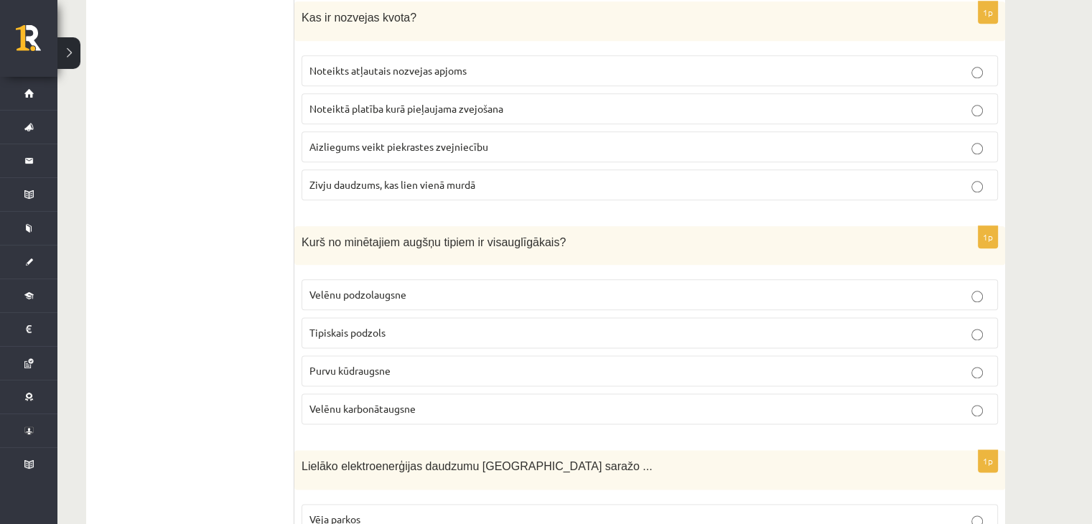
scroll to position [1836, 0]
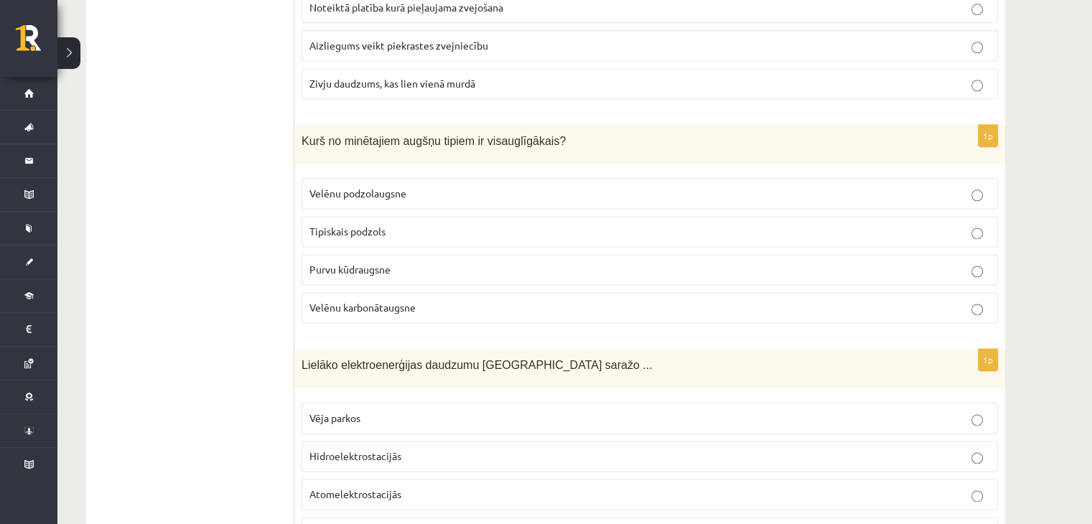
click at [356, 301] on span "Velēnu karbonātaugsne" at bounding box center [362, 307] width 106 height 13
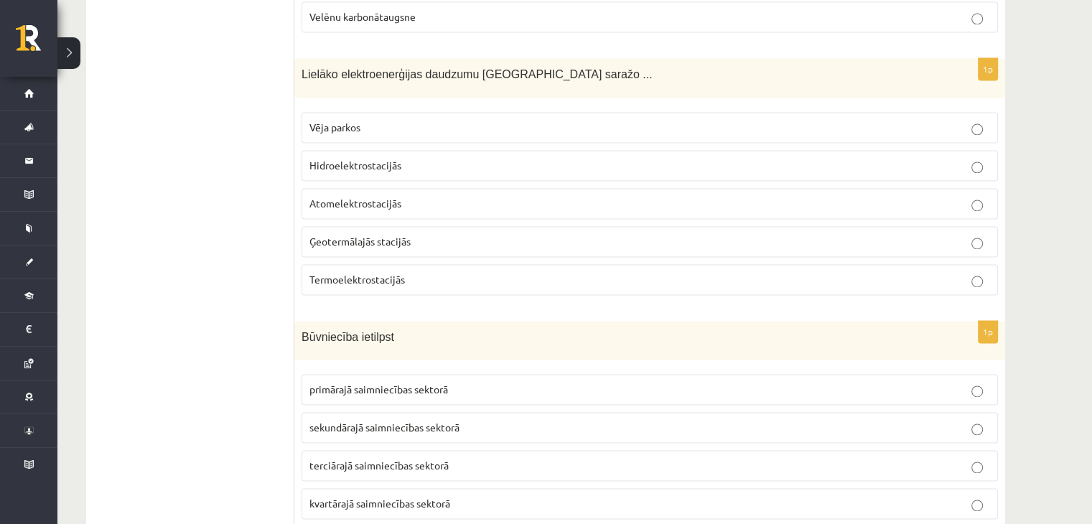
scroll to position [2126, 0]
click at [388, 159] on span "Hidroelektrostacijās" at bounding box center [355, 165] width 92 height 13
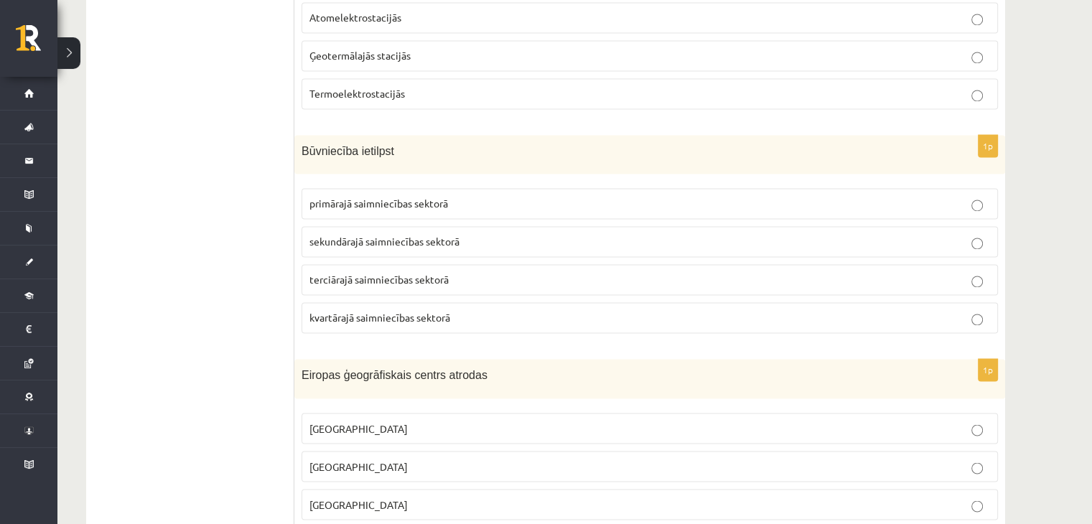
scroll to position [2355, 0]
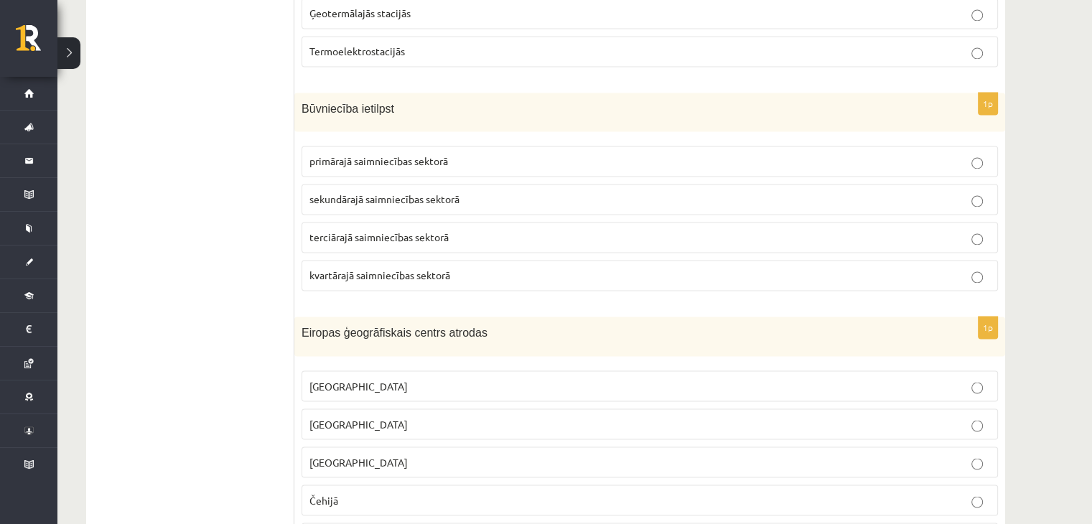
click at [344, 154] on span "primārajā saimniecības sektorā" at bounding box center [378, 160] width 139 height 13
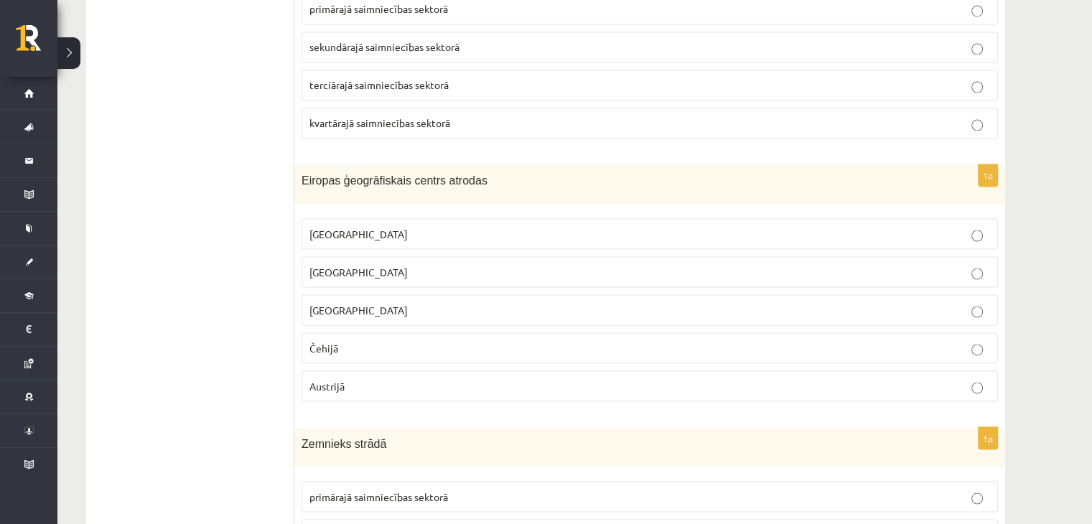
scroll to position [2533, 0]
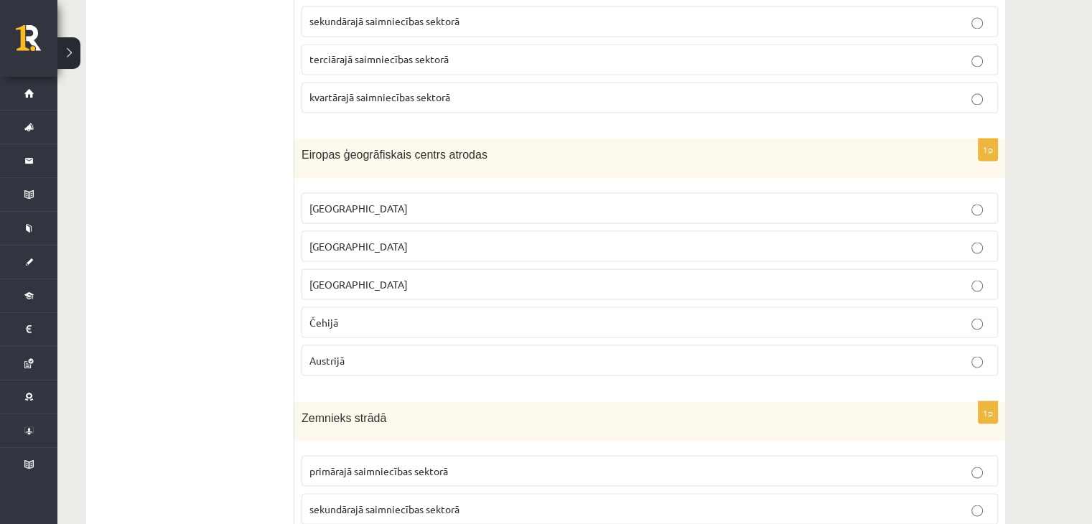
click at [380, 269] on label "Vācijā" at bounding box center [650, 284] width 696 height 31
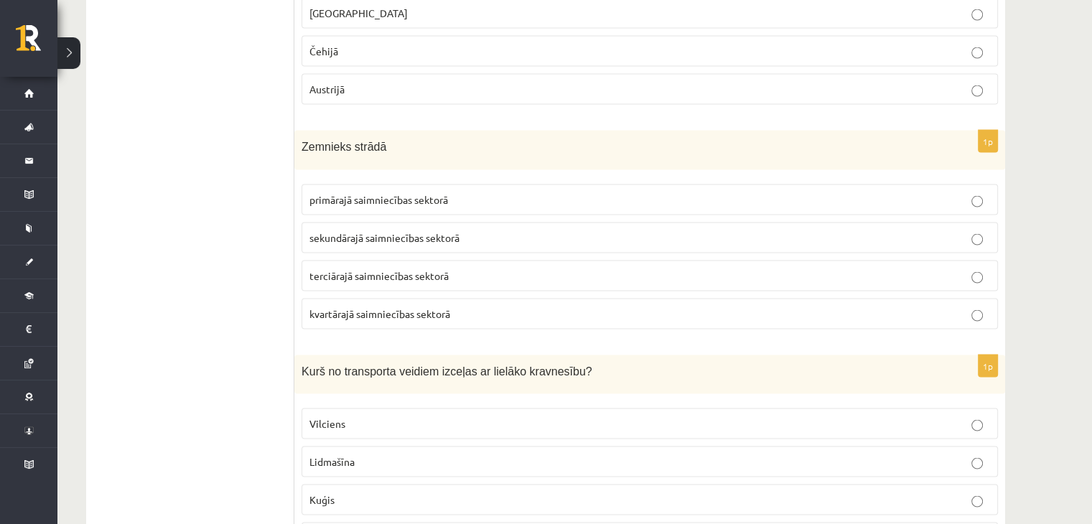
scroll to position [2806, 0]
click at [388, 191] on span "primārajā saimniecības sektorā" at bounding box center [378, 197] width 139 height 13
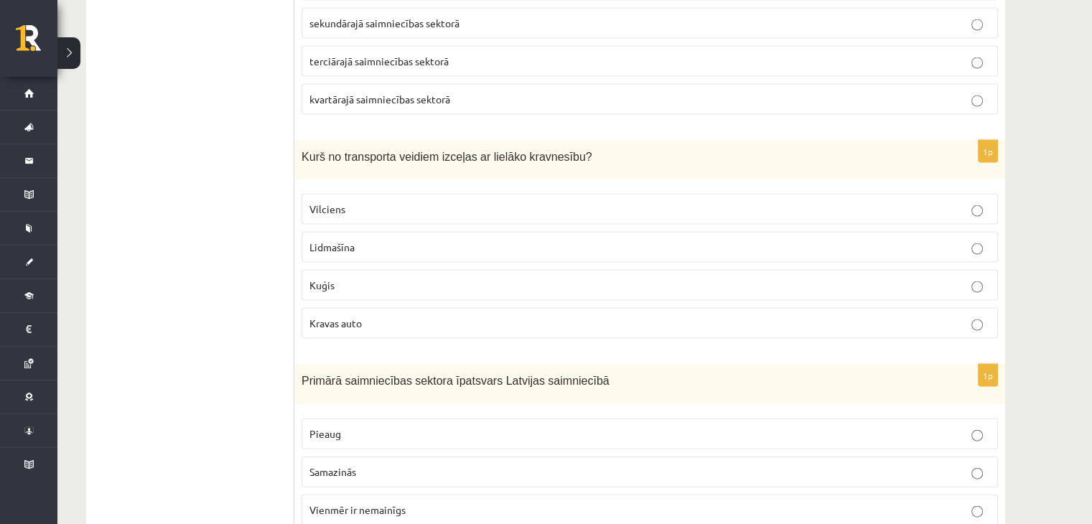
scroll to position [3018, 0]
click at [339, 278] on p "Kuģis" at bounding box center [649, 285] width 681 height 15
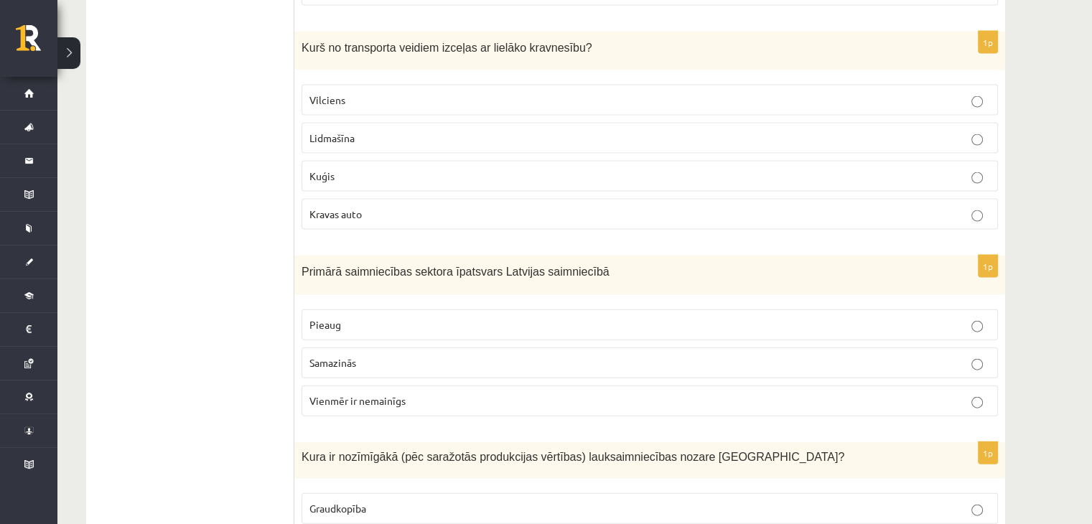
scroll to position [3137, 0]
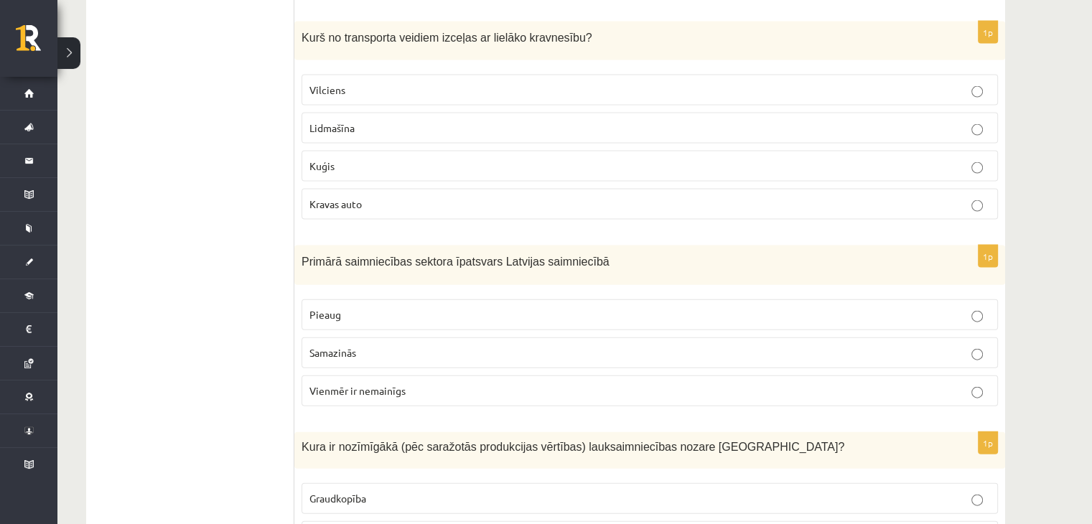
click at [360, 345] on p "Samazinās" at bounding box center [649, 352] width 681 height 15
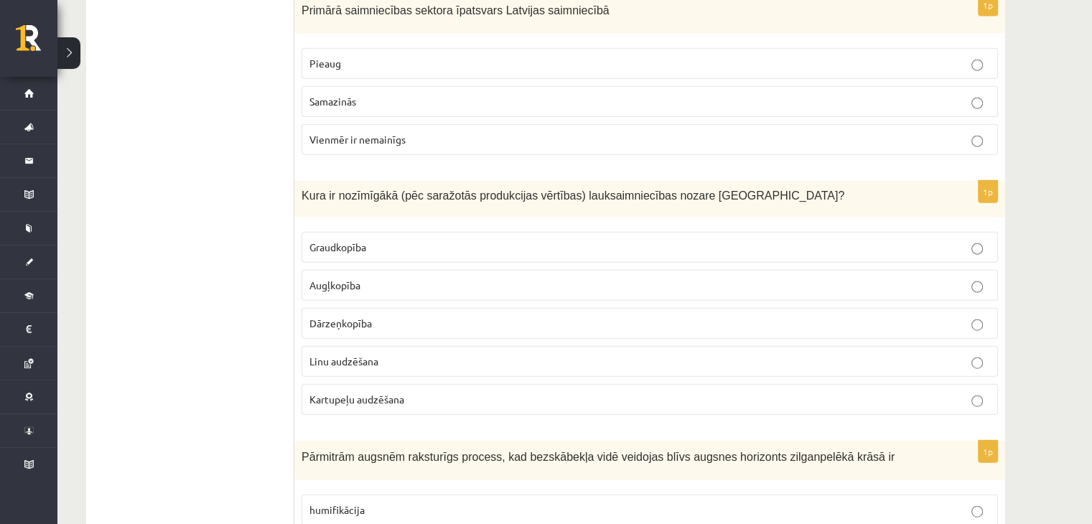
scroll to position [3389, 0]
click at [358, 239] on p "Graudkopība" at bounding box center [649, 246] width 681 height 15
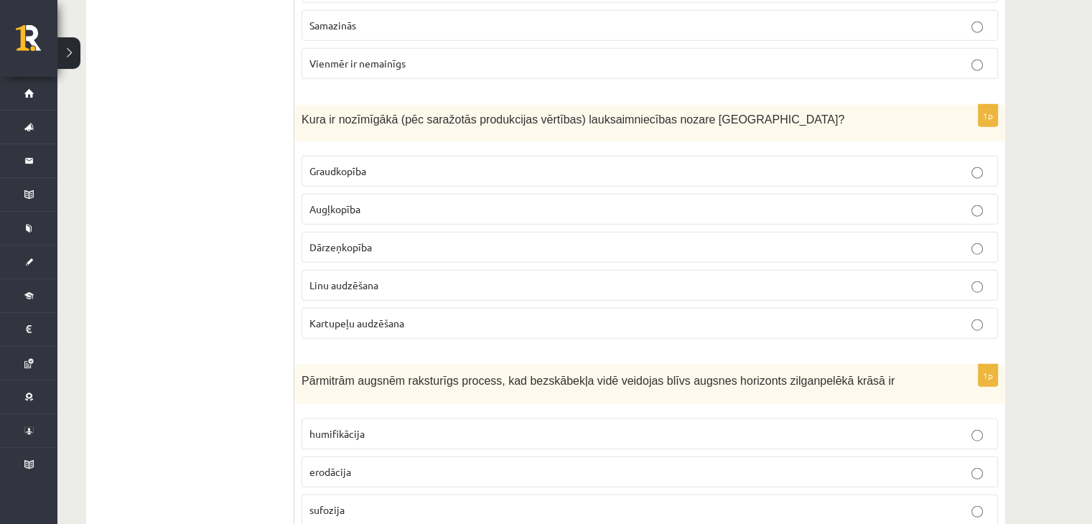
scroll to position [3466, 0]
click at [363, 277] on span "Linu audzēšana" at bounding box center [343, 283] width 69 height 13
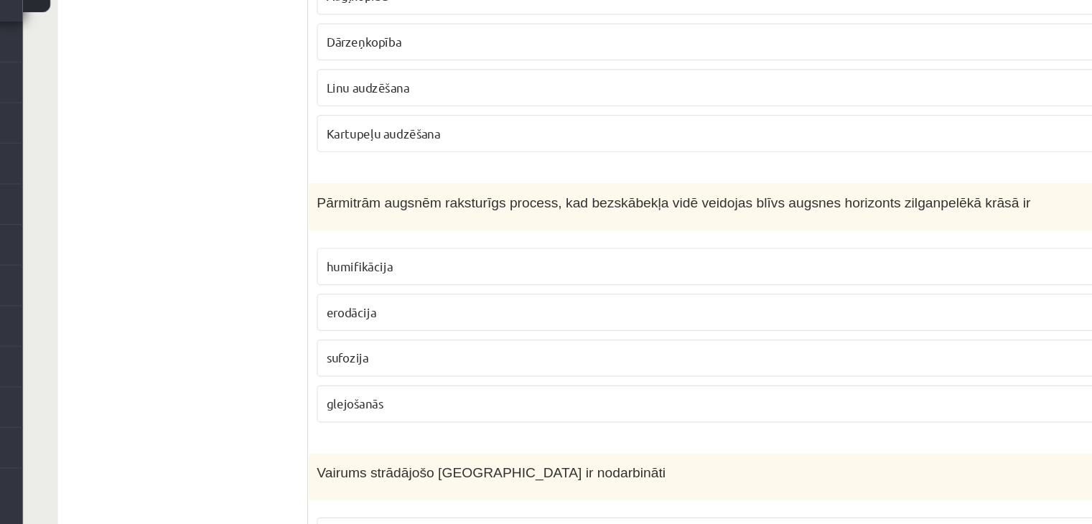
scroll to position [3618, 0]
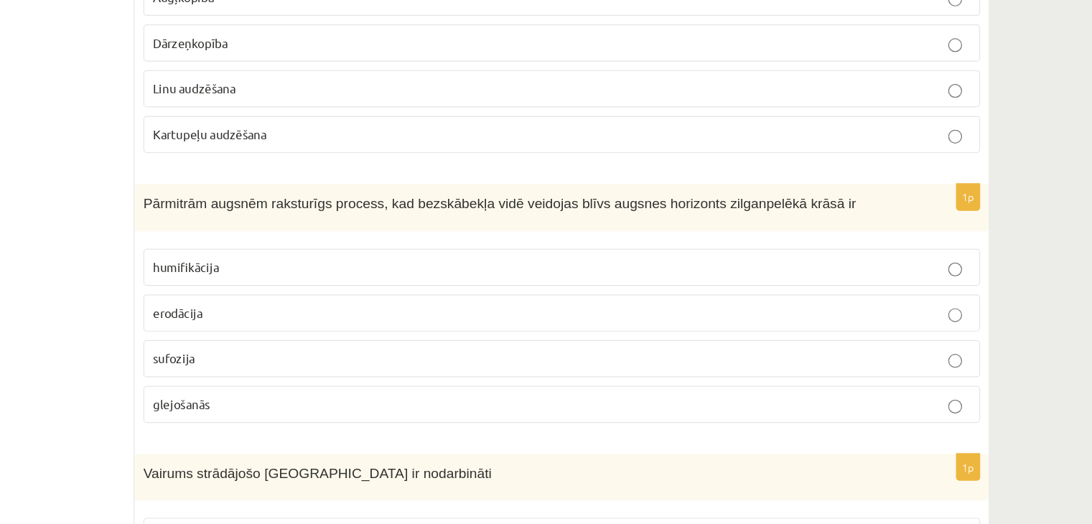
click at [748, 273] on p "humifikācija" at bounding box center [649, 280] width 681 height 15
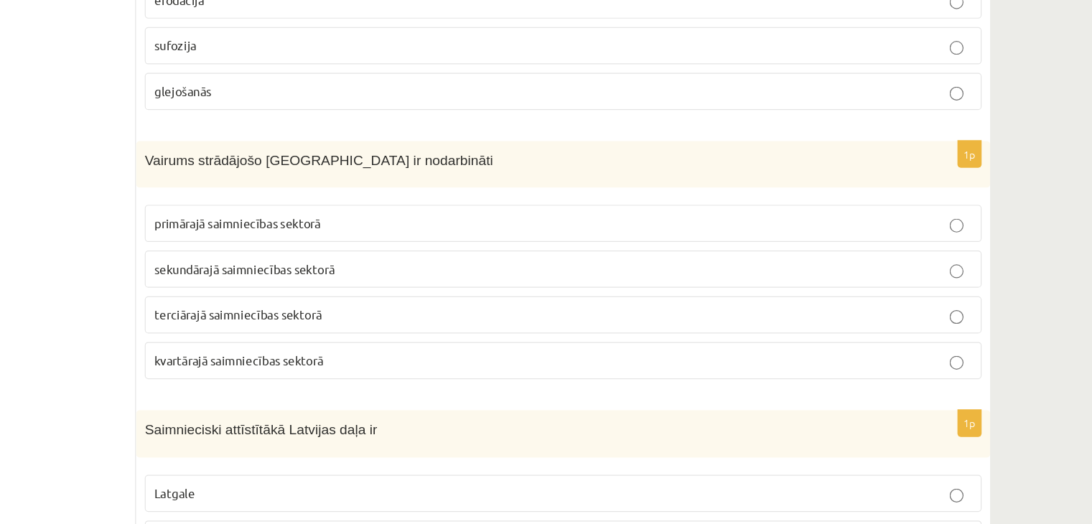
scroll to position [3850, 0]
click at [342, 266] on span "primārajā saimniecības sektorā" at bounding box center [378, 272] width 139 height 13
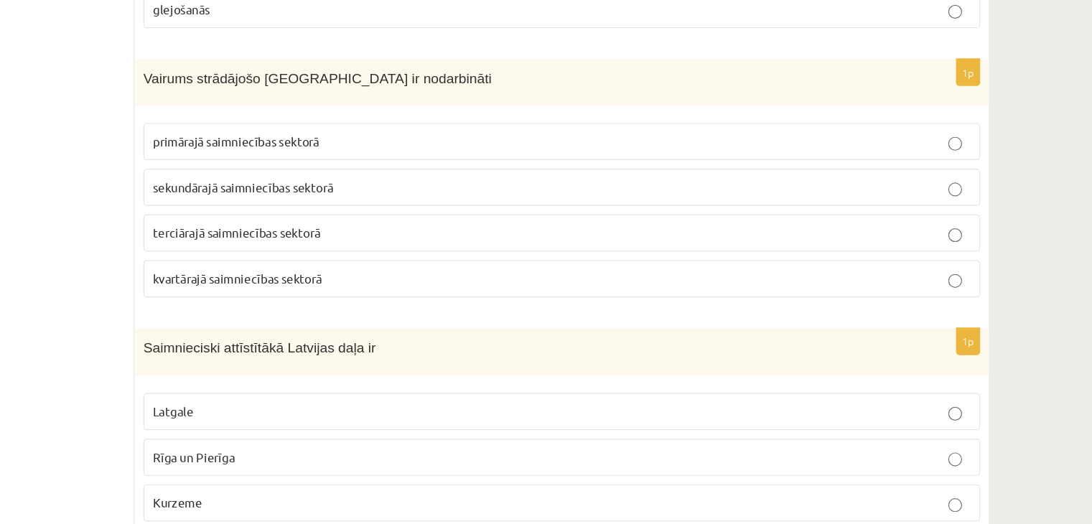
scroll to position [4004, 0]
click at [355, 150] on span "sekundārajā saimniecības sektorā" at bounding box center [384, 156] width 150 height 13
click at [371, 112] on span "primārajā saimniecības sektorā" at bounding box center [378, 118] width 139 height 13
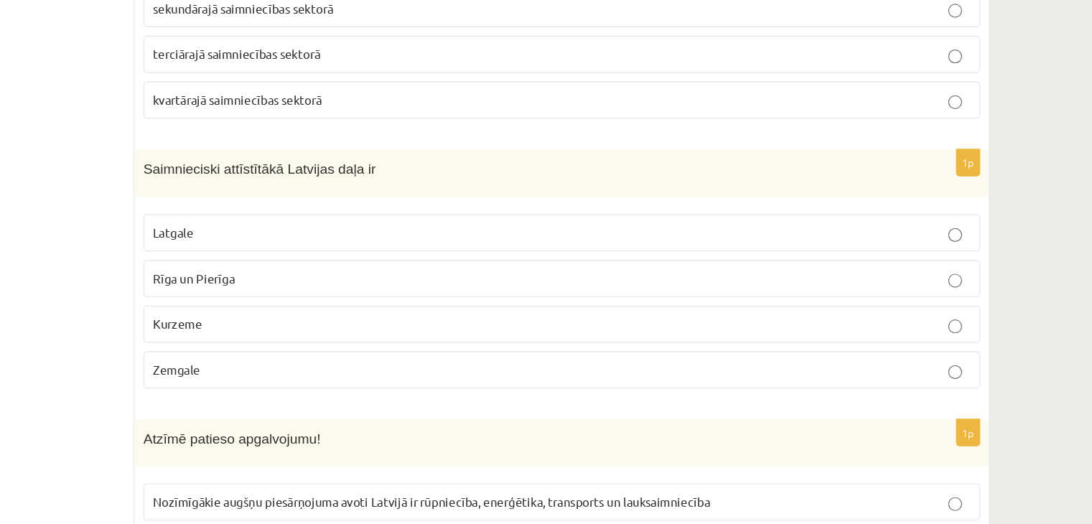
scroll to position [4067, 0]
click at [370, 349] on p "Kurzeme" at bounding box center [649, 356] width 681 height 15
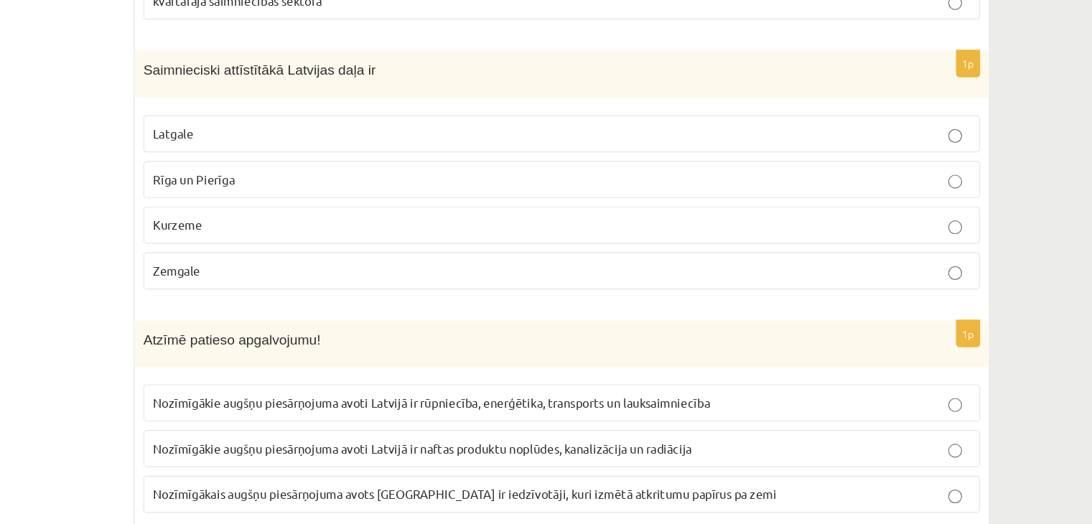
scroll to position [4150, 0]
click at [374, 228] on p "Rīga un Pierīga" at bounding box center [649, 235] width 681 height 15
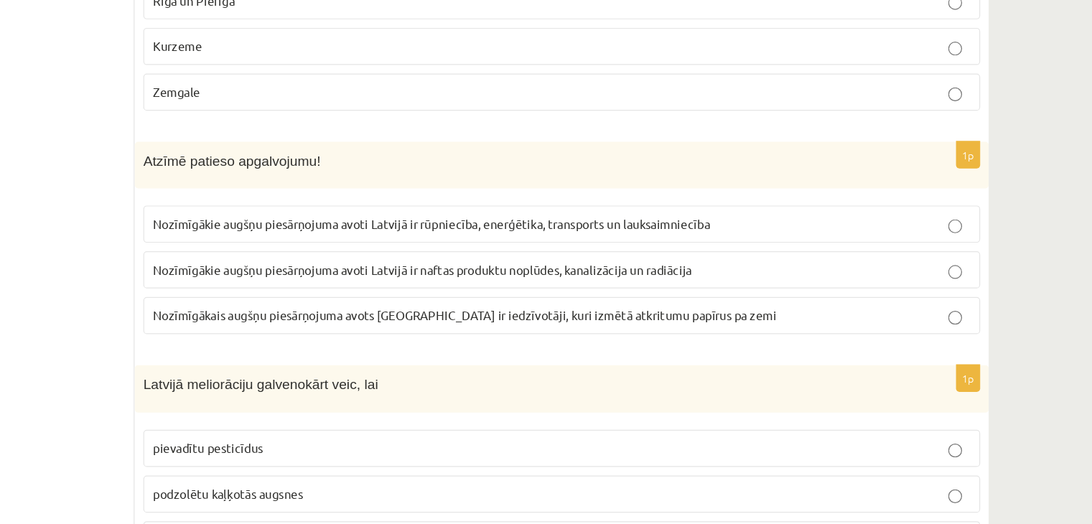
scroll to position [4322, 0]
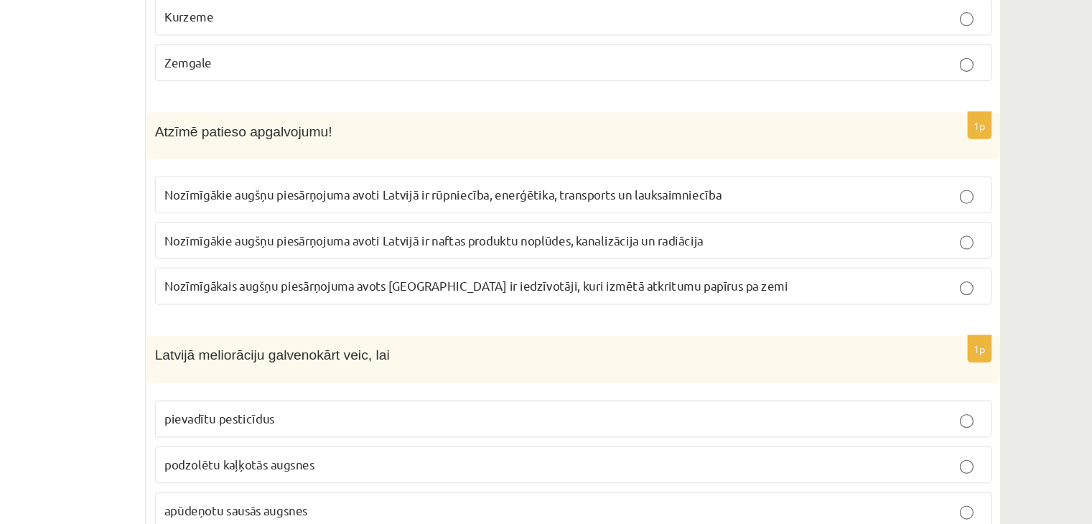
click at [425, 281] on span "Nozīmīgākie augšņu piesārņojuma avoti Latvijā ir naftas produktu noplūdes, kana…" at bounding box center [533, 287] width 449 height 13
click at [476, 243] on span "Nozīmīgākie augšņu piesārņojuma avoti Latvijā ir rūpniecība, enerģētika, transp…" at bounding box center [541, 249] width 464 height 13
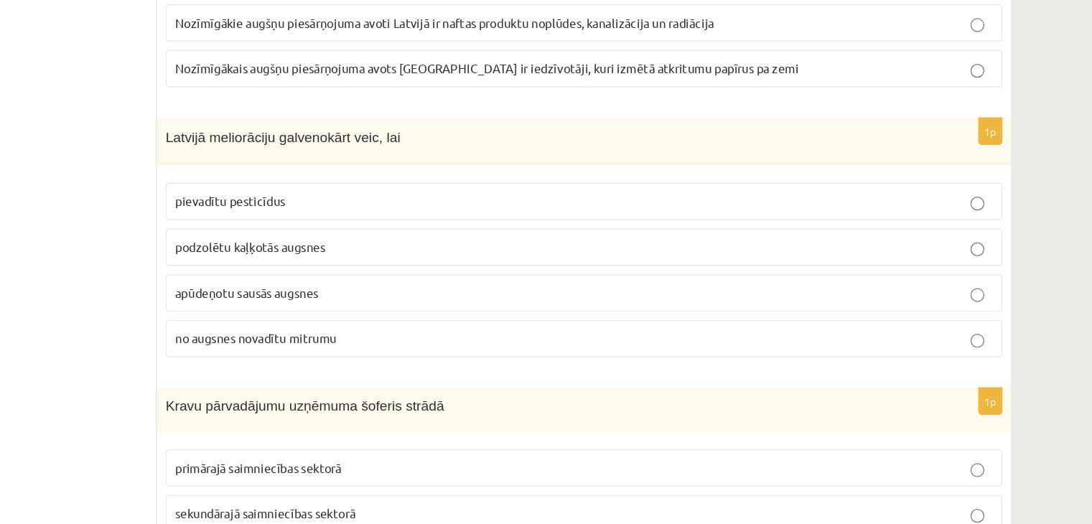
scroll to position [4506, 0]
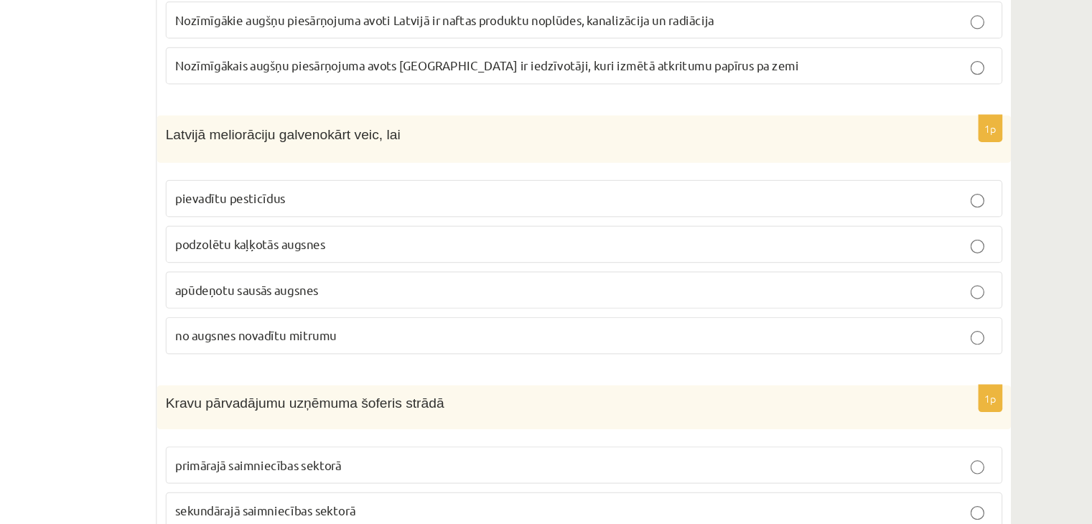
click at [408, 245] on p "pievadītu pesticīdus" at bounding box center [649, 252] width 681 height 15
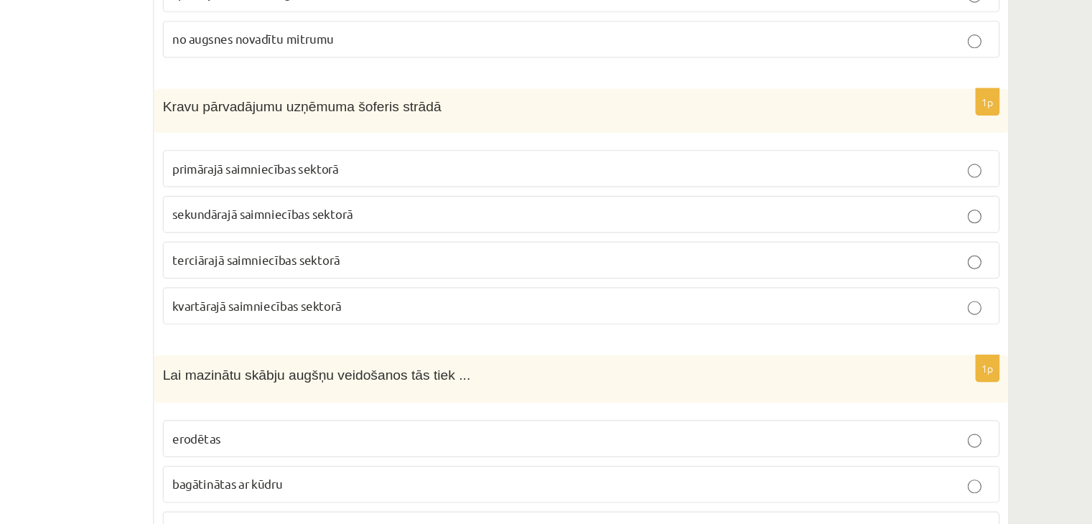
scroll to position [4753, 0]
click at [412, 258] on span "sekundārajā saimniecības sektorā" at bounding box center [384, 264] width 150 height 13
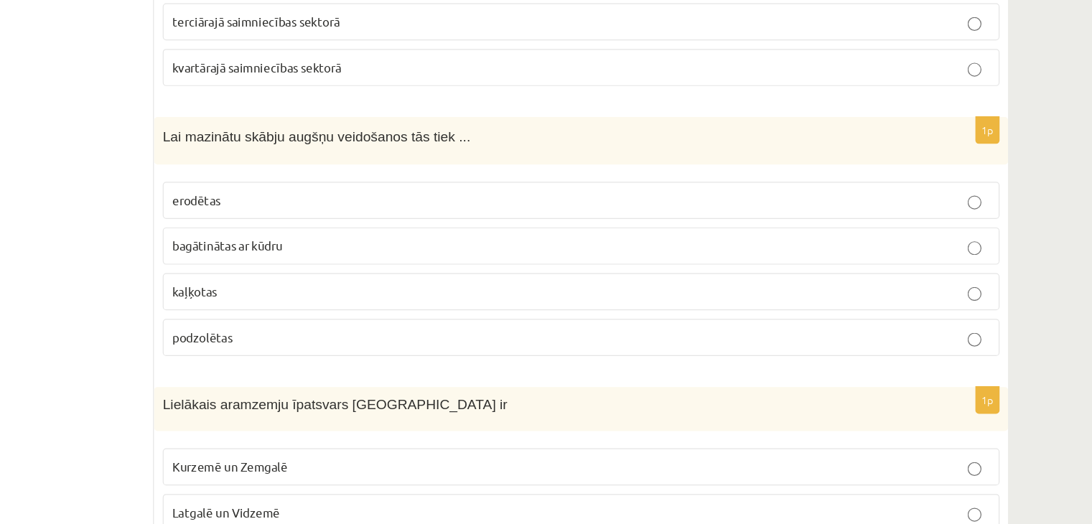
scroll to position [4959, 0]
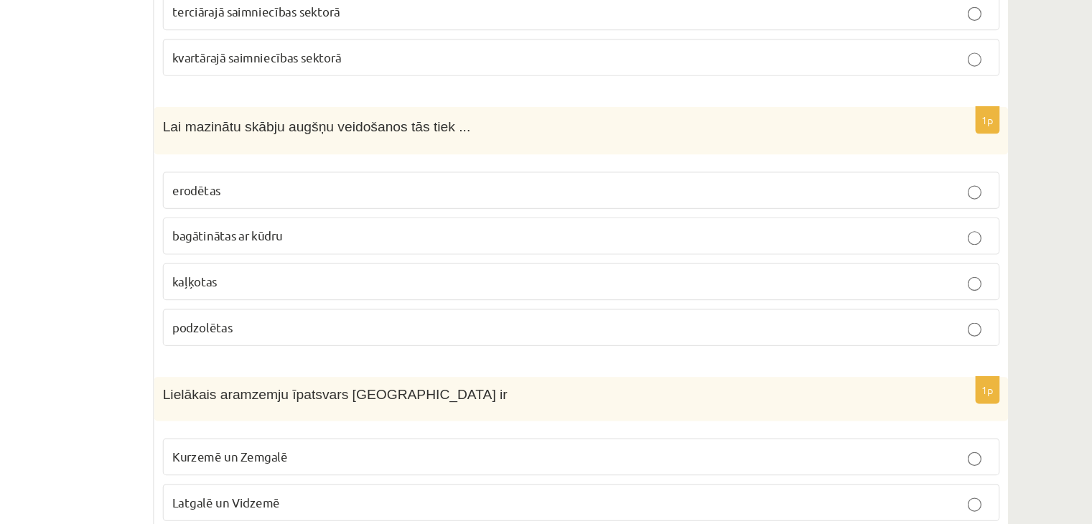
click at [386, 238] on p "erodētas" at bounding box center [649, 245] width 681 height 15
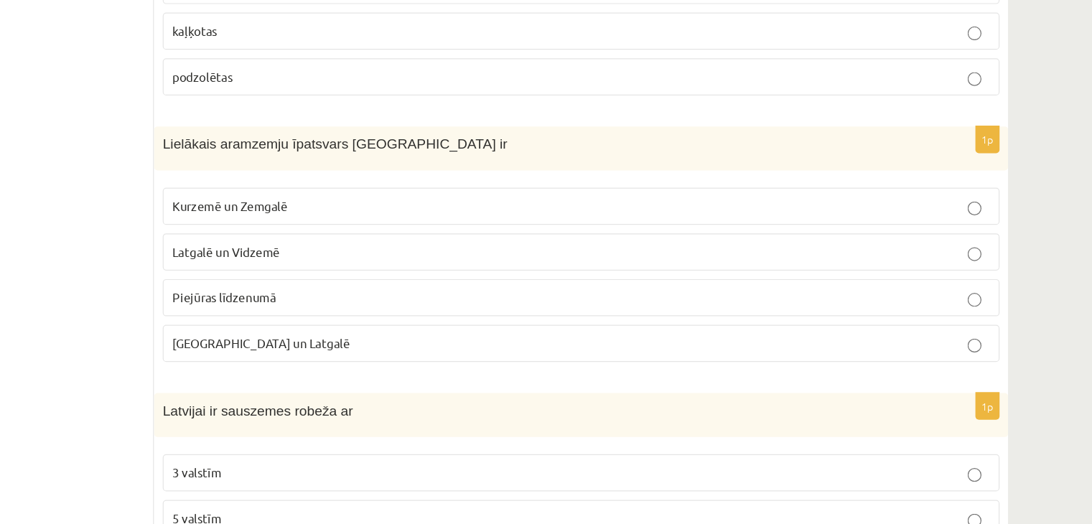
scroll to position [5169, 0]
click at [358, 289] on span "Latgalē un Vidzemē" at bounding box center [354, 295] width 90 height 13
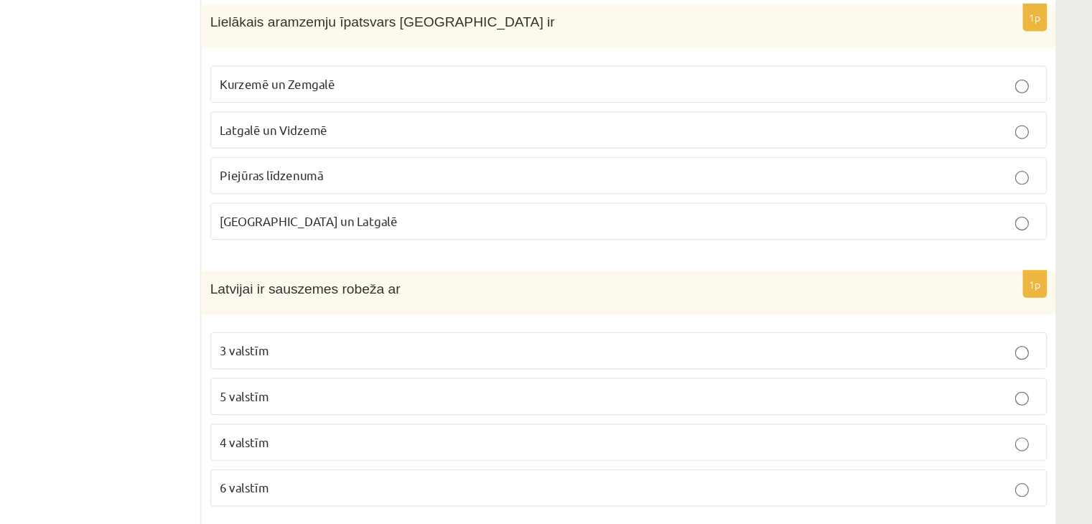
scroll to position [5354, 0]
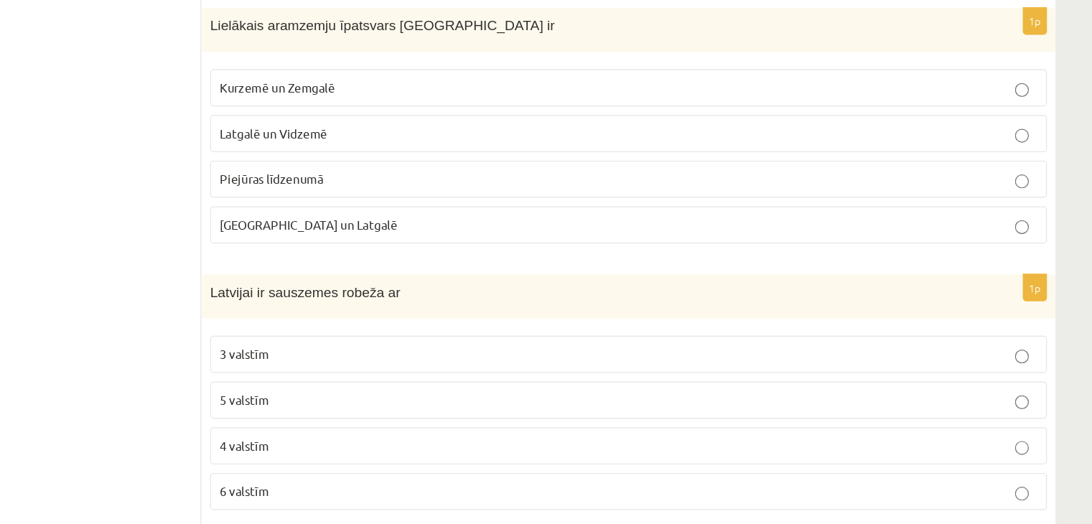
click at [408, 65] on p "Kurzemē un Zemgalē" at bounding box center [649, 72] width 681 height 15
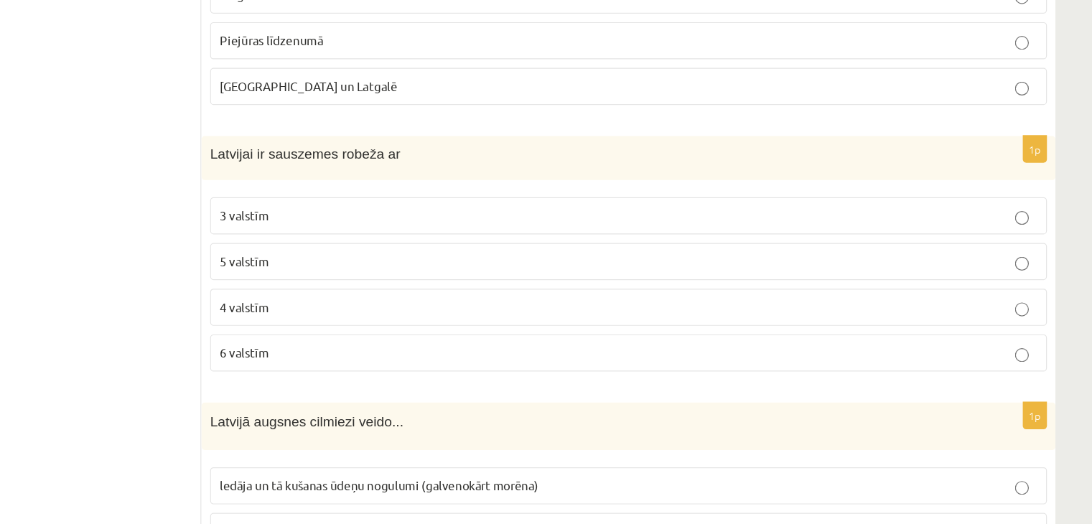
scroll to position [5394, 0]
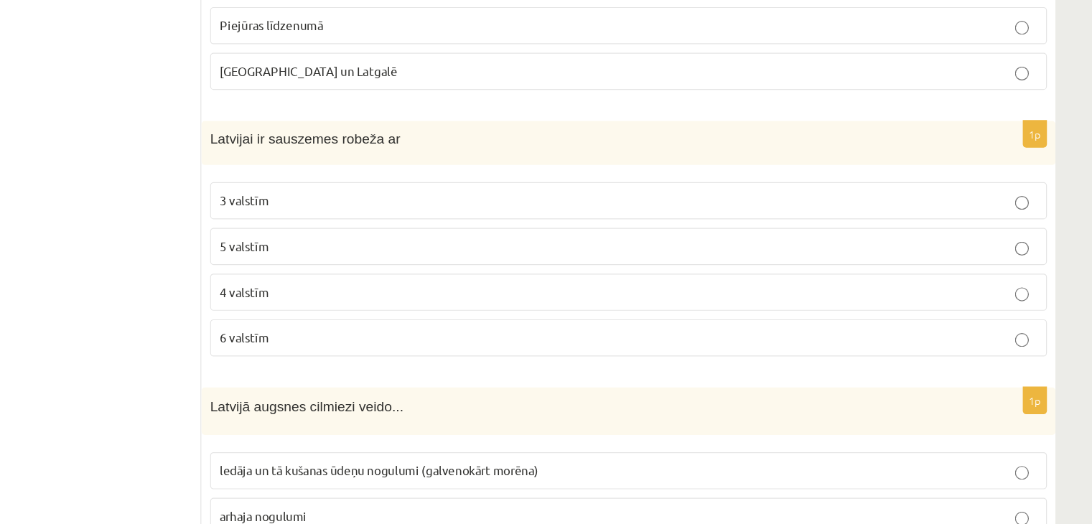
click at [374, 239] on label "3 valstīm" at bounding box center [650, 254] width 696 height 31
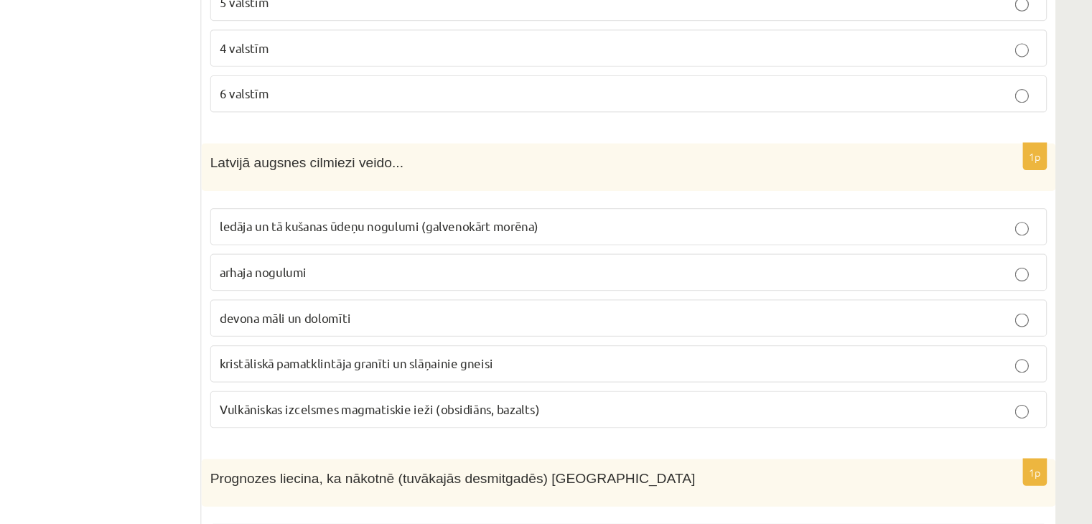
scroll to position [5599, 0]
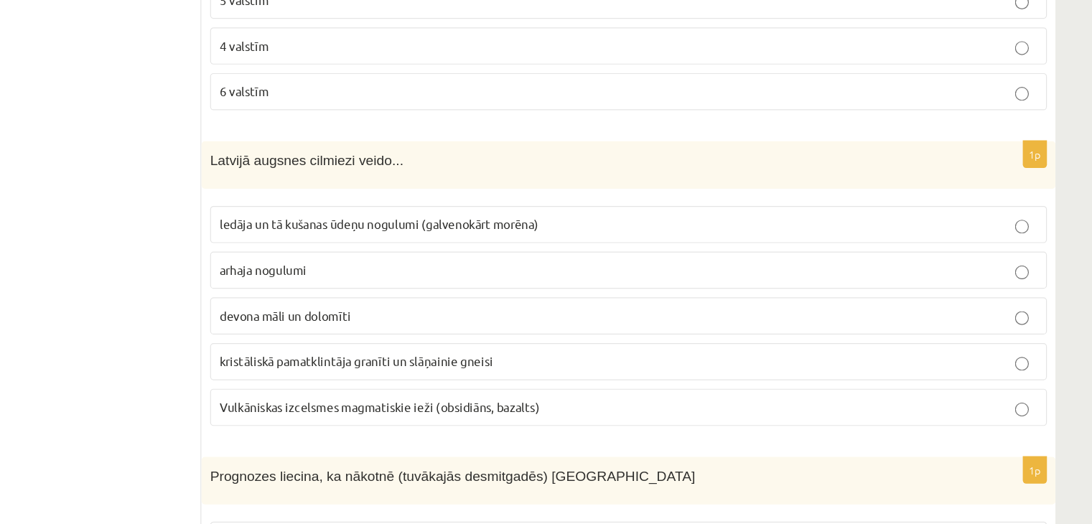
click at [468, 342] on p "devona māli un dolomīti" at bounding box center [649, 349] width 681 height 15
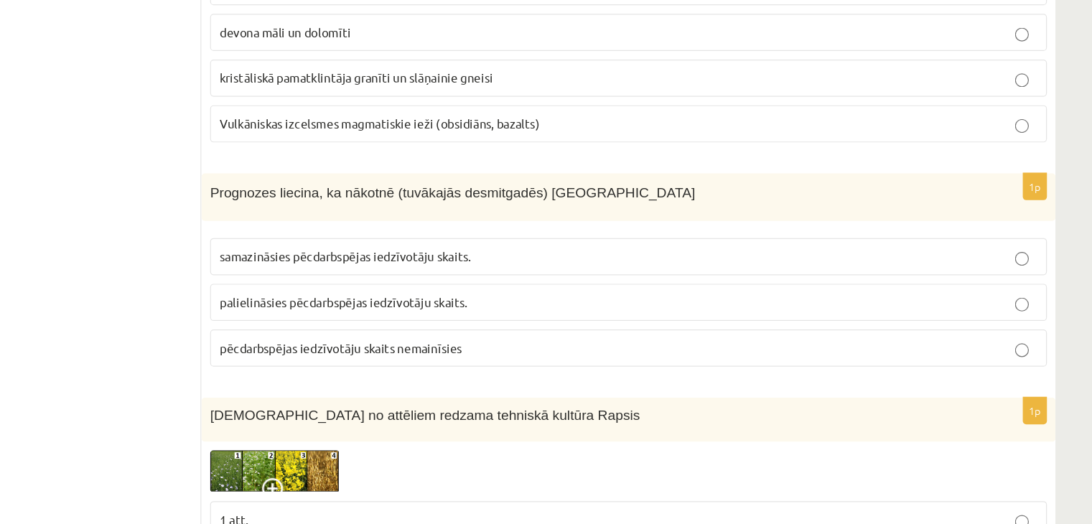
scroll to position [5838, 0]
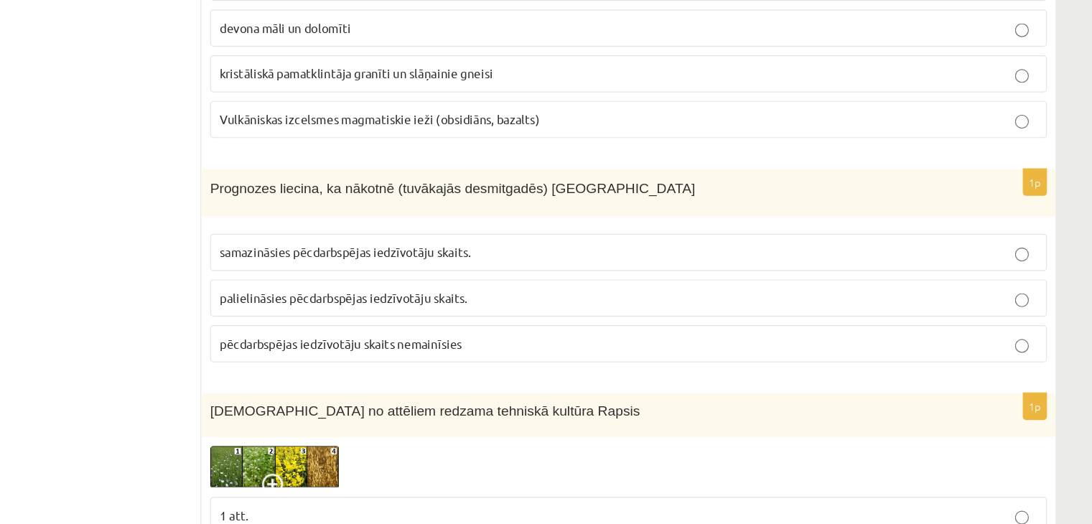
click at [420, 329] on span "palielināsies pēcdarbspējas iedzīvotāju skaits." at bounding box center [412, 335] width 206 height 13
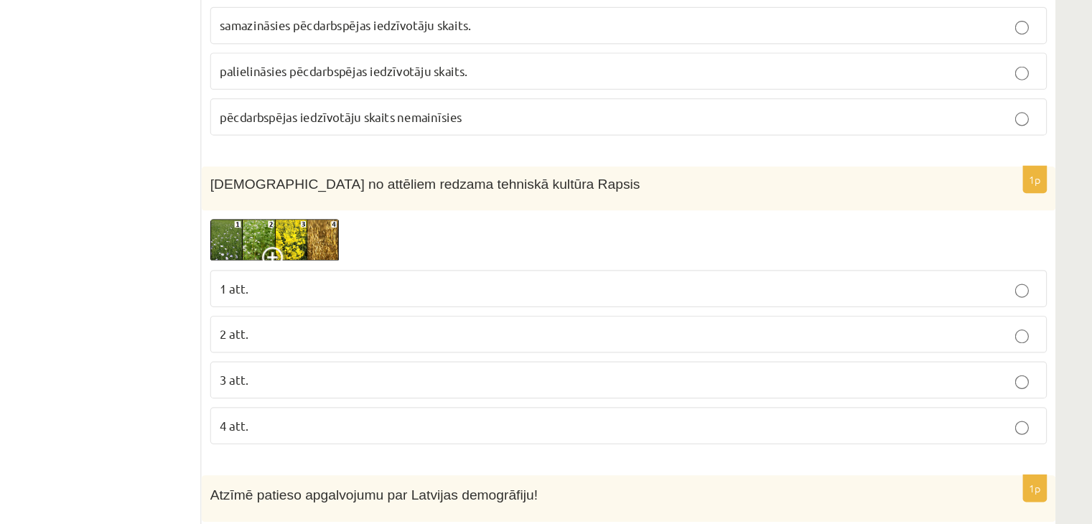
scroll to position [6028, 0]
click at [352, 269] on img at bounding box center [356, 286] width 108 height 35
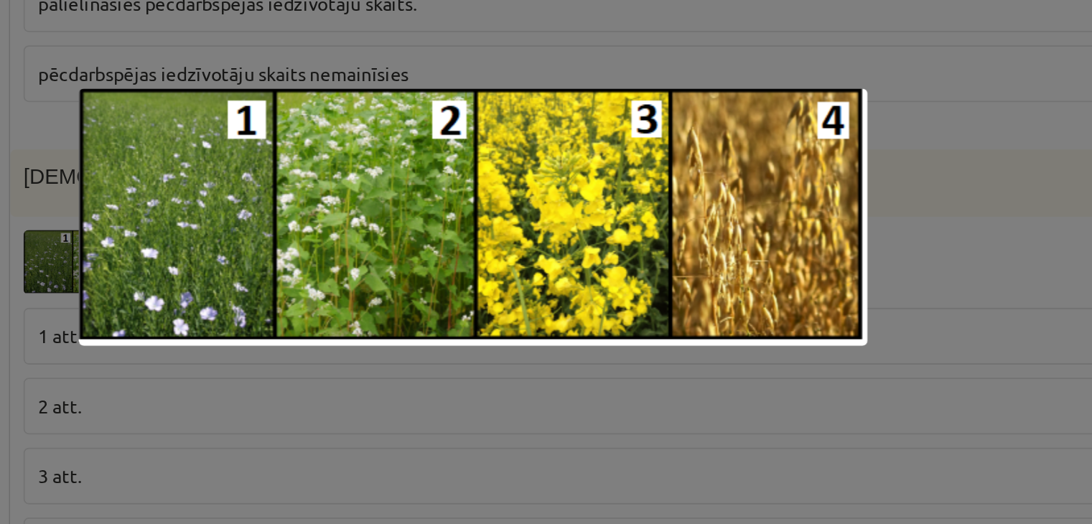
click at [689, 159] on div at bounding box center [546, 262] width 1092 height 524
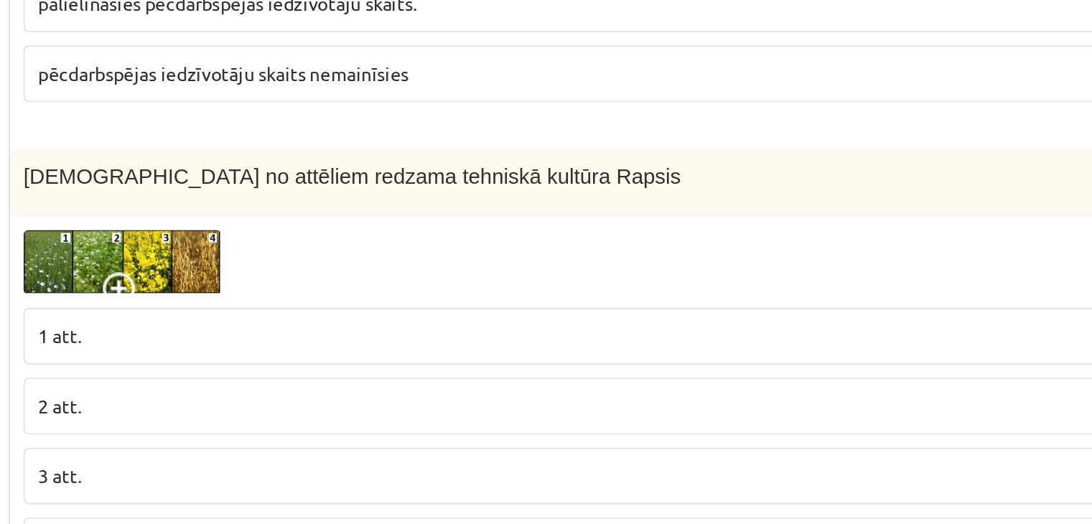
click at [429, 388] on label "3 att." at bounding box center [650, 403] width 696 height 31
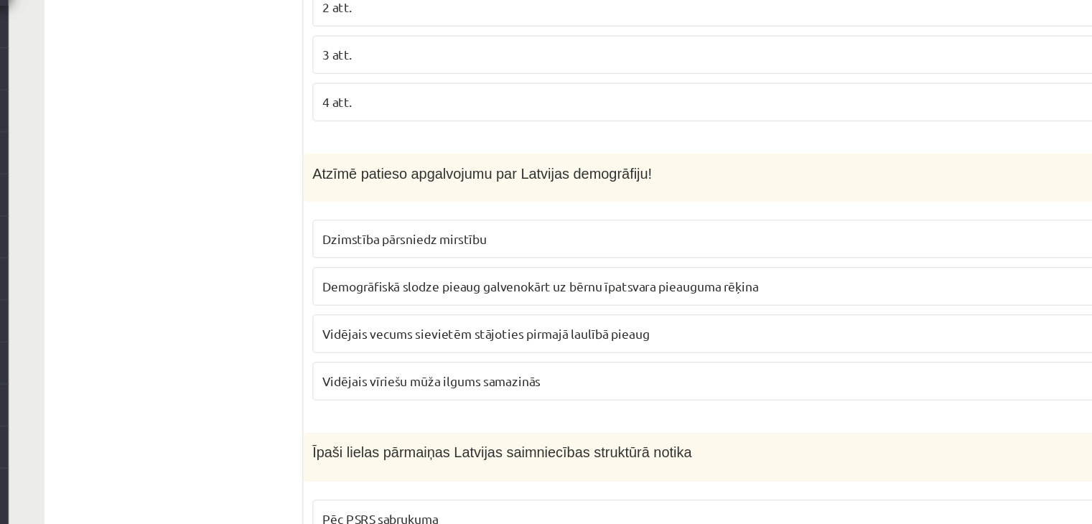
scroll to position [6314, 0]
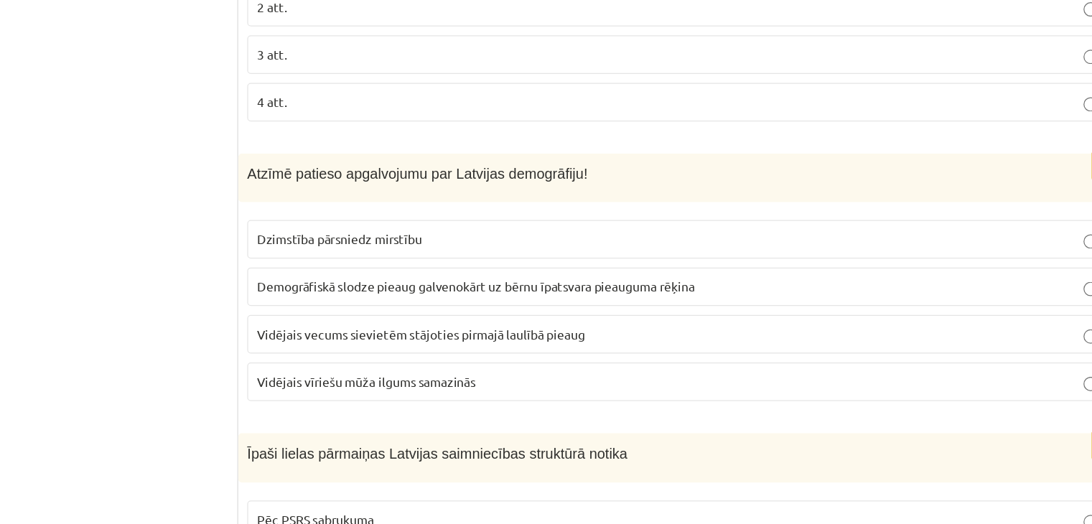
click at [340, 370] on p "Vidējais vīriešu mūža ilgums samazinās" at bounding box center [649, 377] width 681 height 15
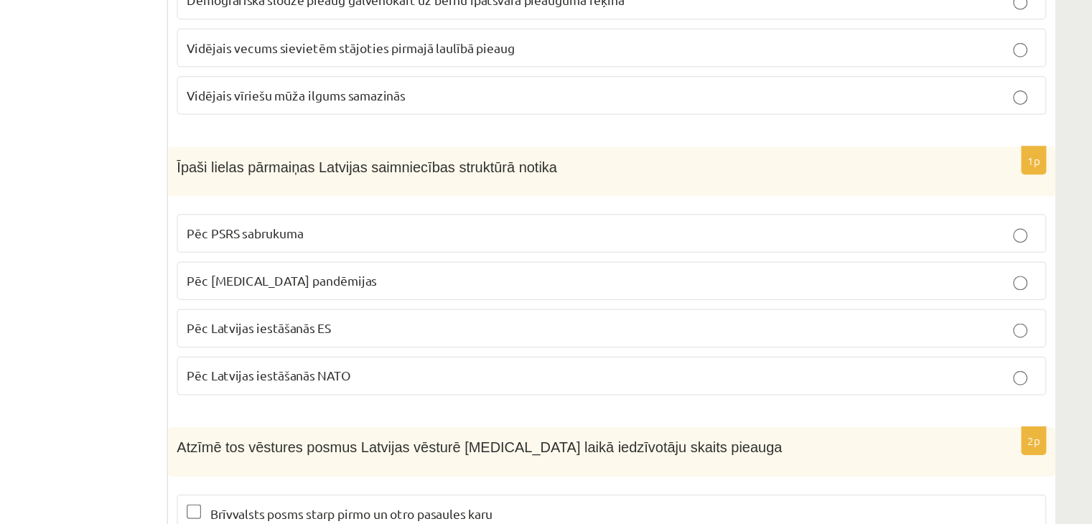
scroll to position [6512, 0]
click at [404, 283] on p "Pēc PSRS sabrukuma" at bounding box center [649, 290] width 681 height 15
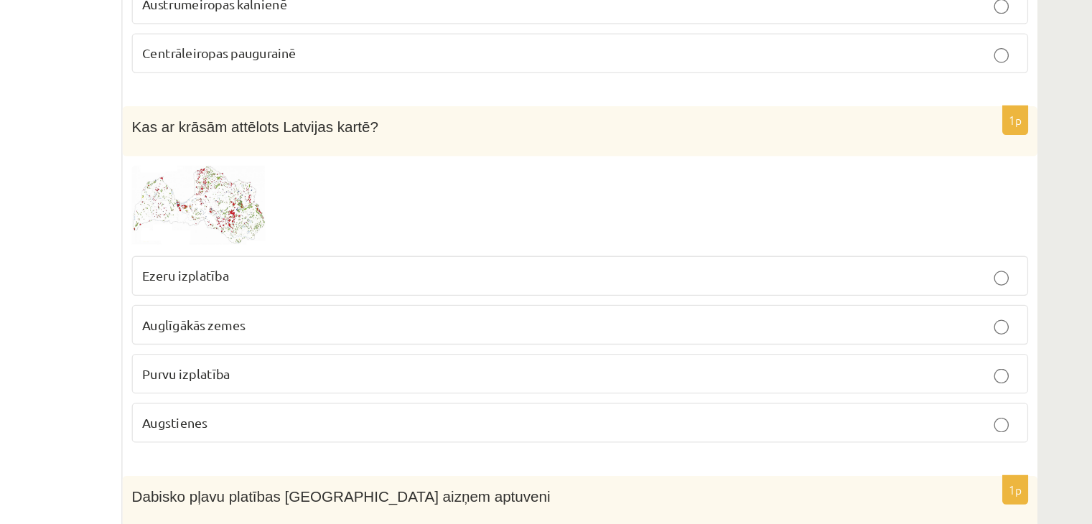
scroll to position [594, 0]
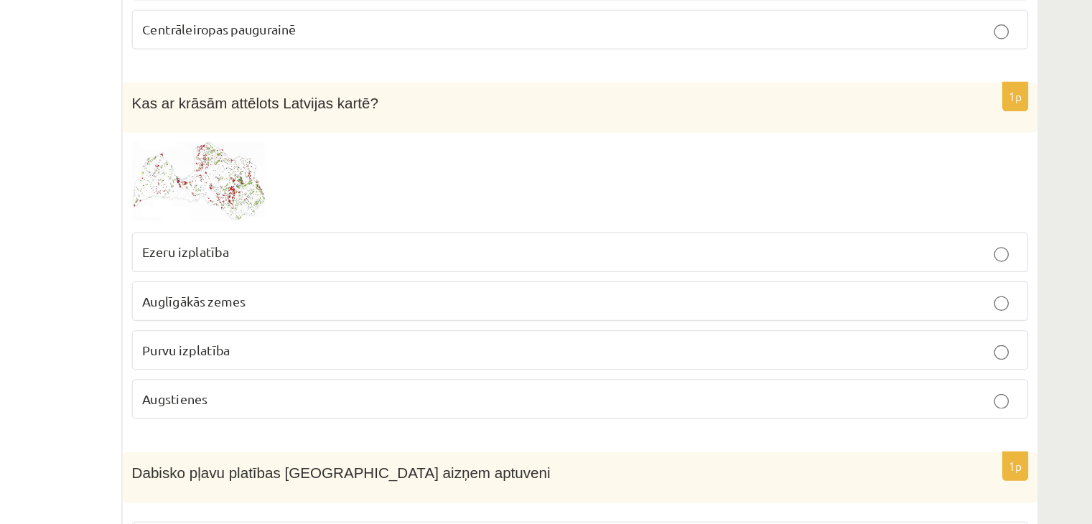
click at [355, 382] on span "Purvu izplatība" at bounding box center [343, 388] width 68 height 13
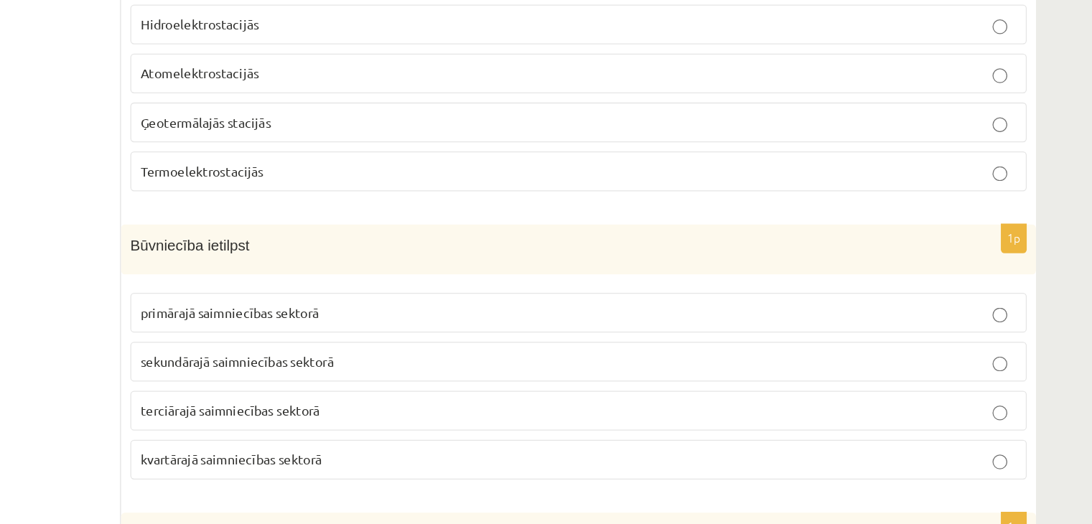
scroll to position [2157, 0]
click at [365, 390] on p "sekundārajā saimniecības sektorā" at bounding box center [649, 397] width 681 height 15
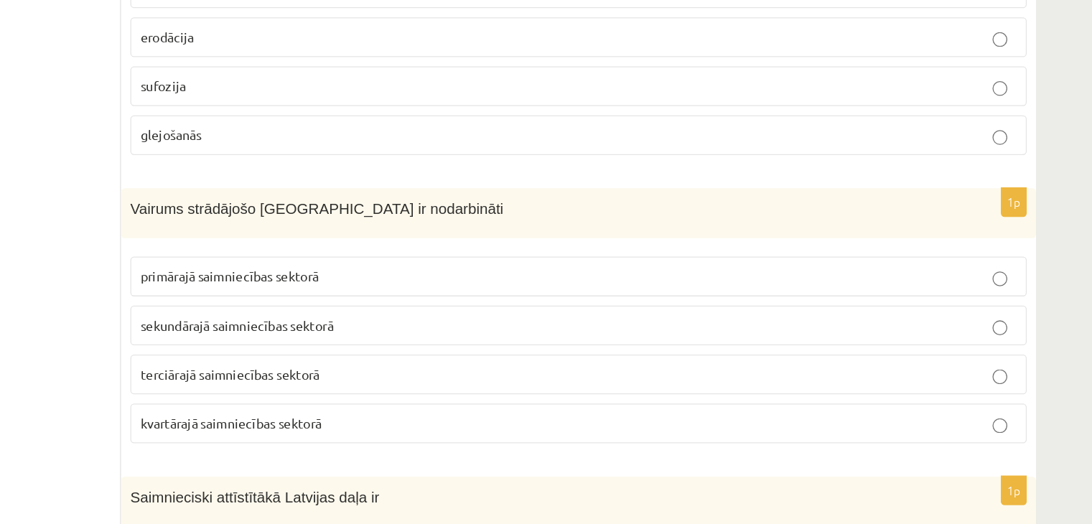
scroll to position [3792, 0]
click at [676, 361] on p "sekundārajā saimniecības sektorā" at bounding box center [649, 368] width 681 height 15
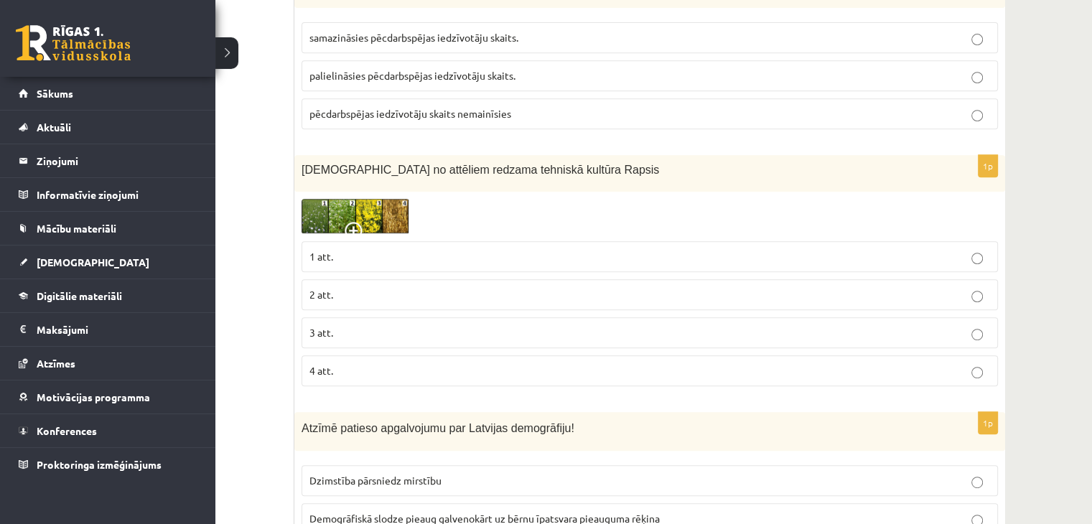
scroll to position [6097, 0]
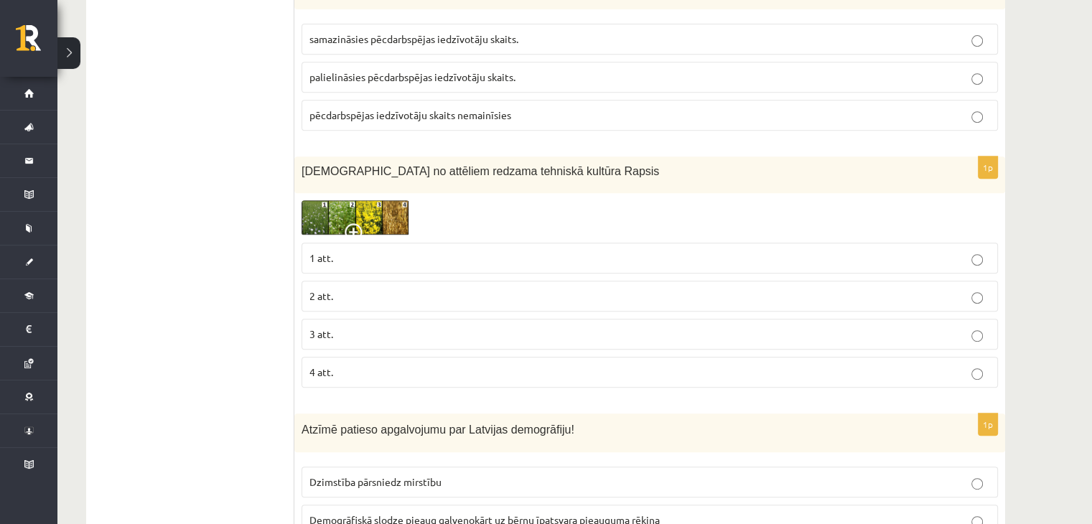
click at [347, 200] on img at bounding box center [356, 217] width 108 height 35
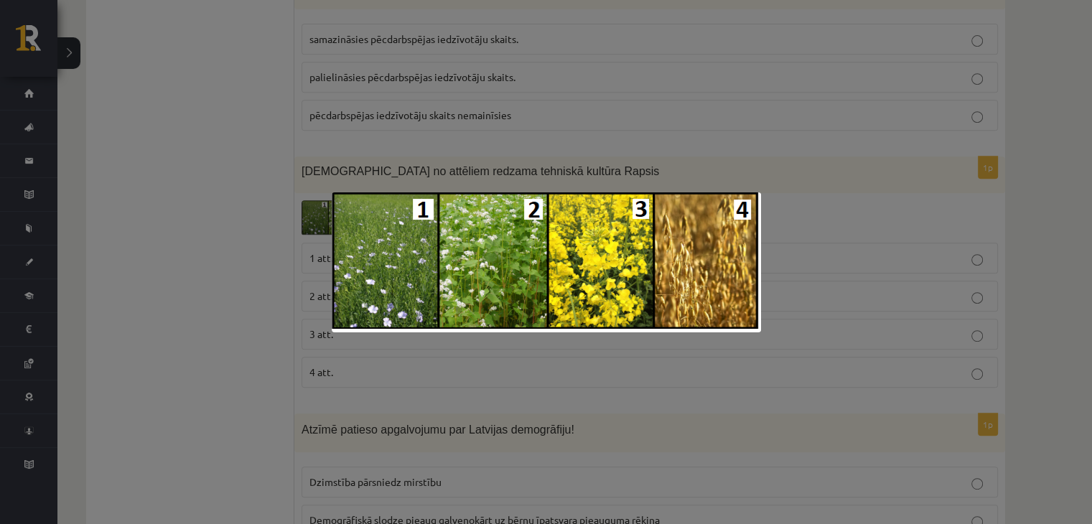
click at [695, 155] on div at bounding box center [546, 262] width 1092 height 524
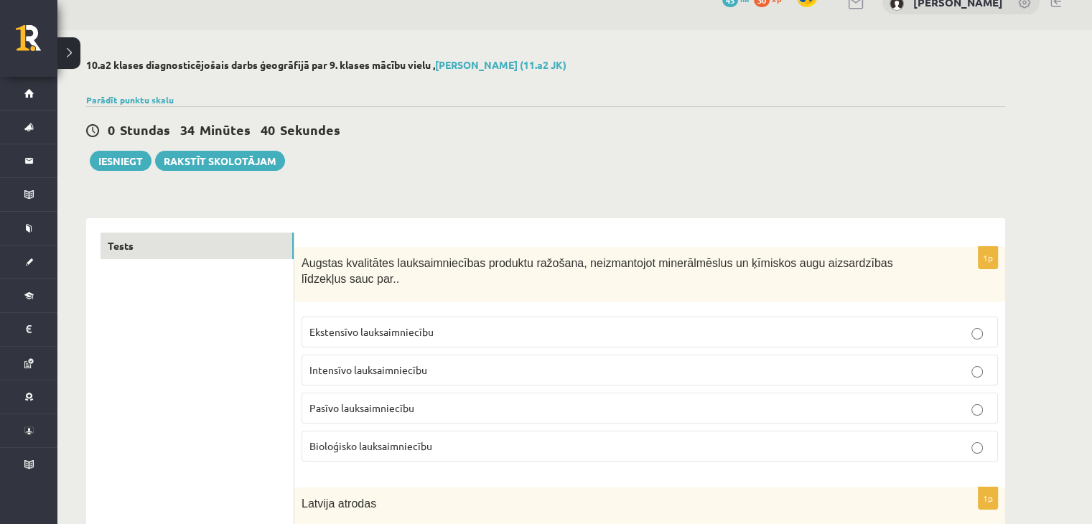
scroll to position [0, 0]
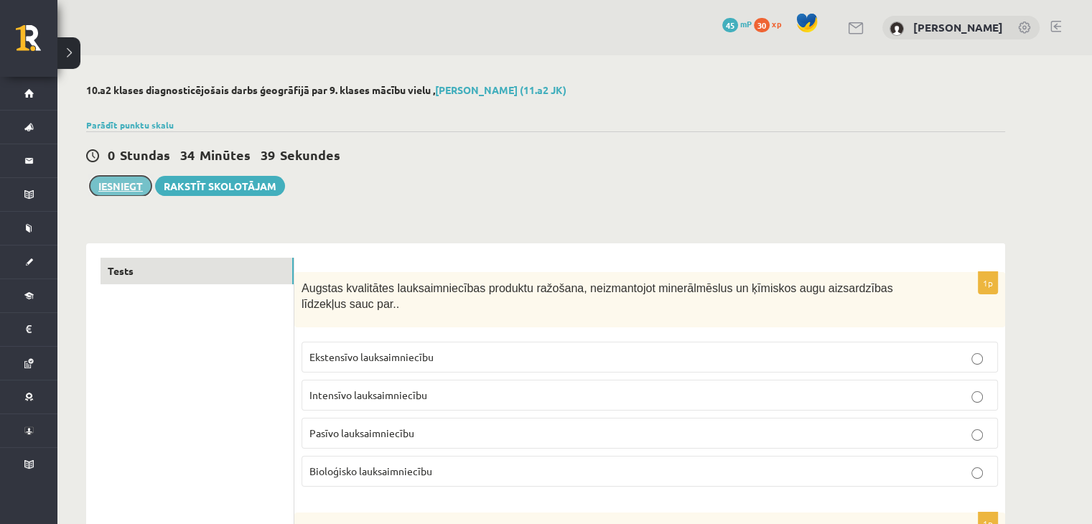
click at [123, 176] on button "Iesniegt" at bounding box center [121, 186] width 62 height 20
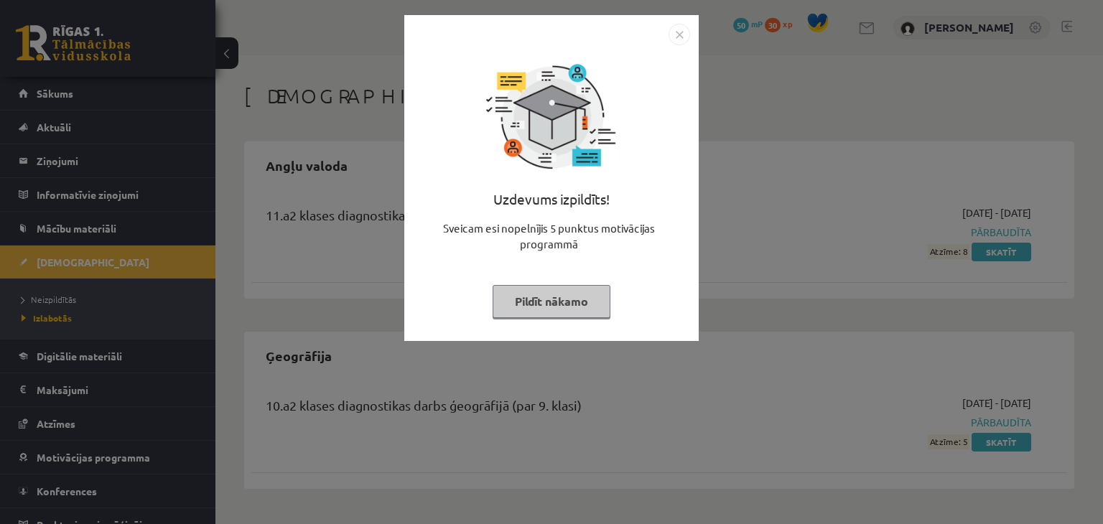
click at [548, 301] on button "Pildīt nākamo" at bounding box center [551, 301] width 118 height 33
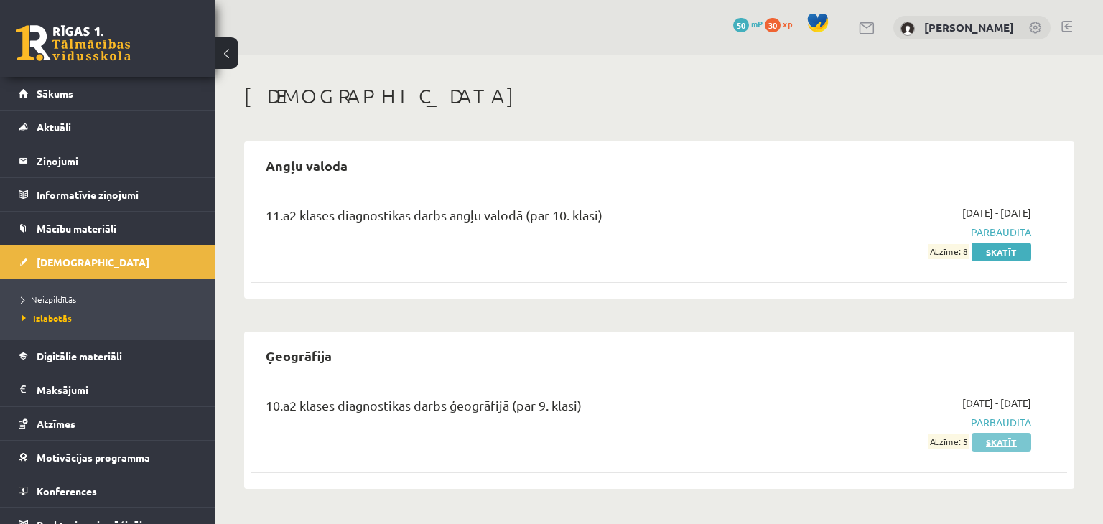
click at [997, 438] on link "Skatīt" at bounding box center [1001, 442] width 60 height 19
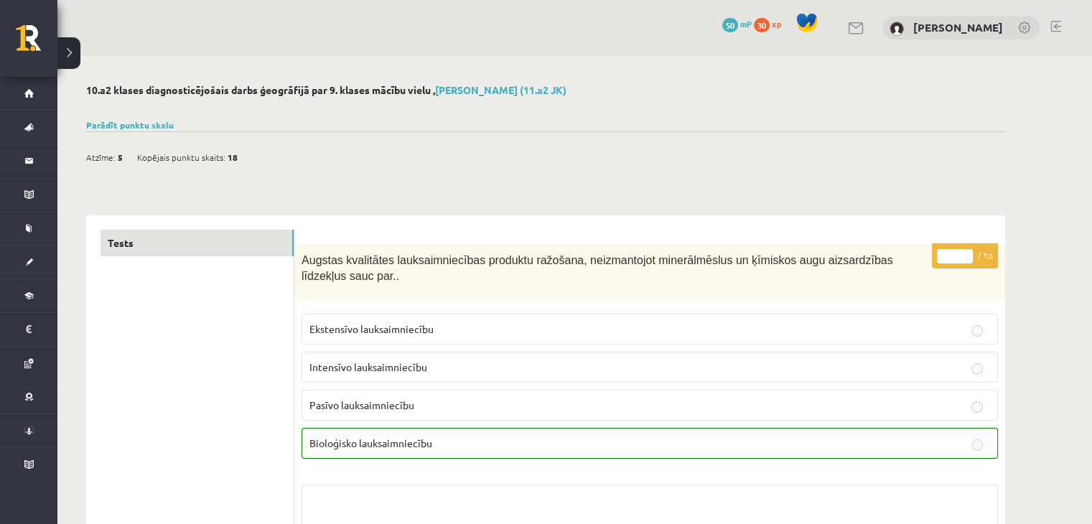
click at [69, 59] on button at bounding box center [68, 53] width 23 height 32
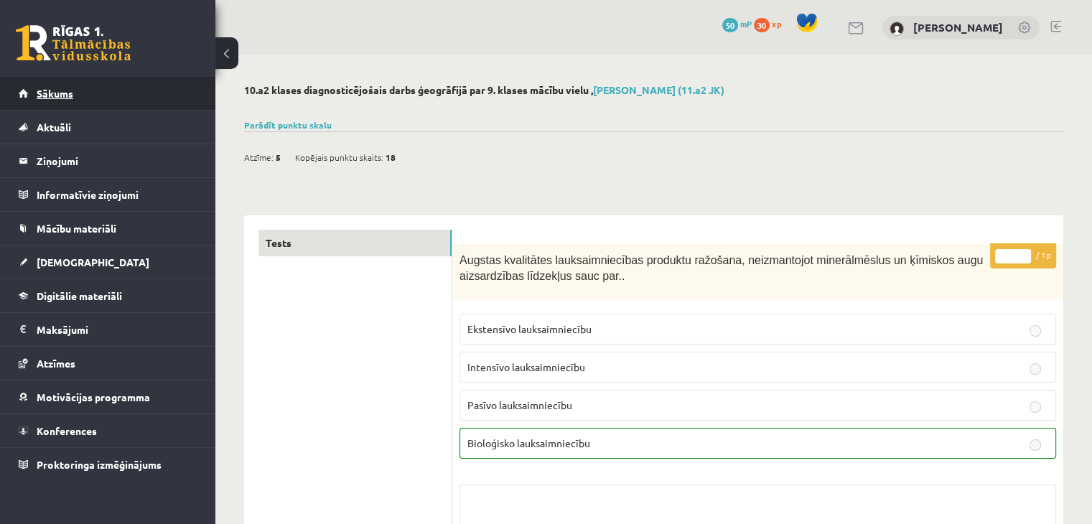
click at [41, 83] on link "Sākums" at bounding box center [108, 93] width 179 height 33
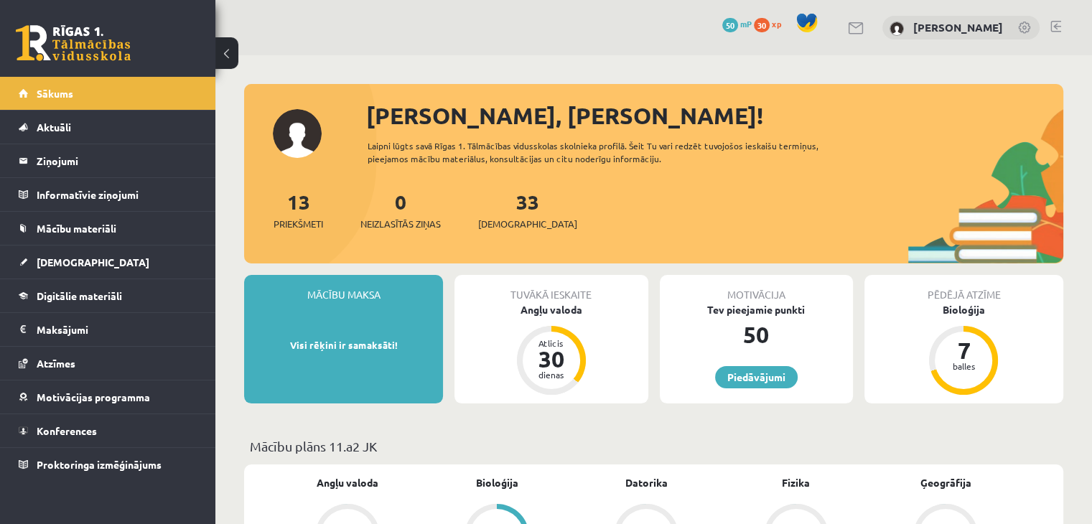
click at [228, 46] on button at bounding box center [226, 53] width 23 height 32
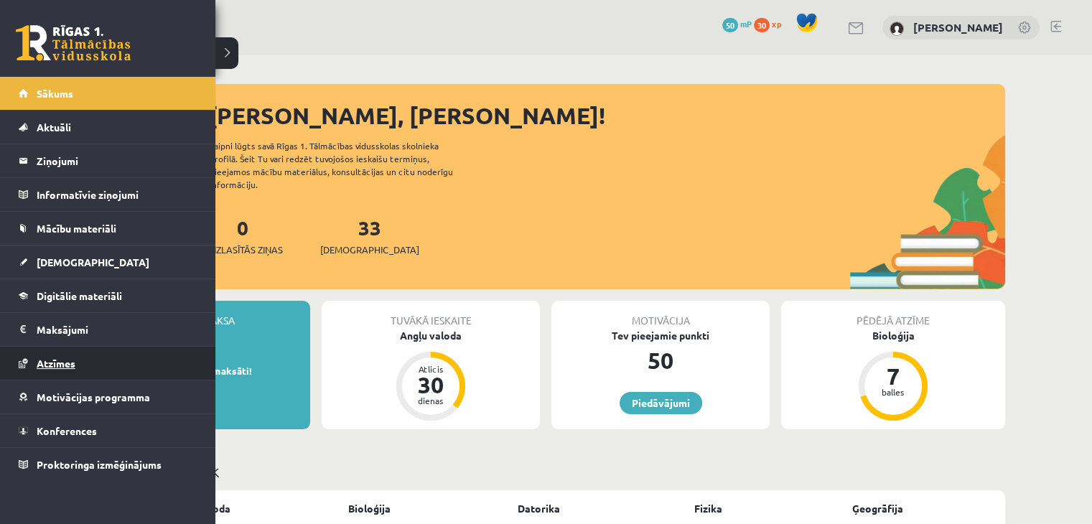
click at [52, 353] on link "Atzīmes" at bounding box center [108, 363] width 179 height 33
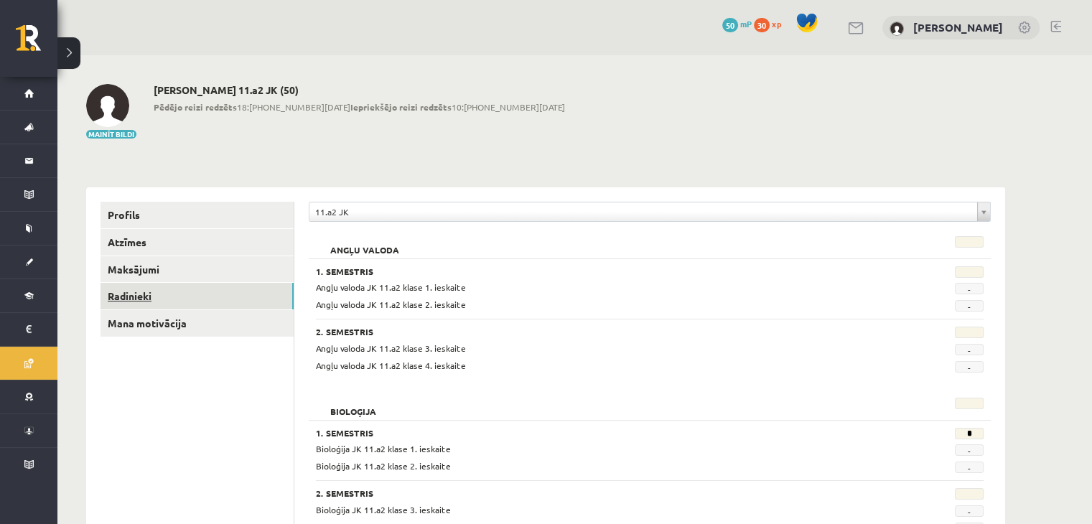
click at [140, 293] on link "Radinieki" at bounding box center [197, 296] width 193 height 27
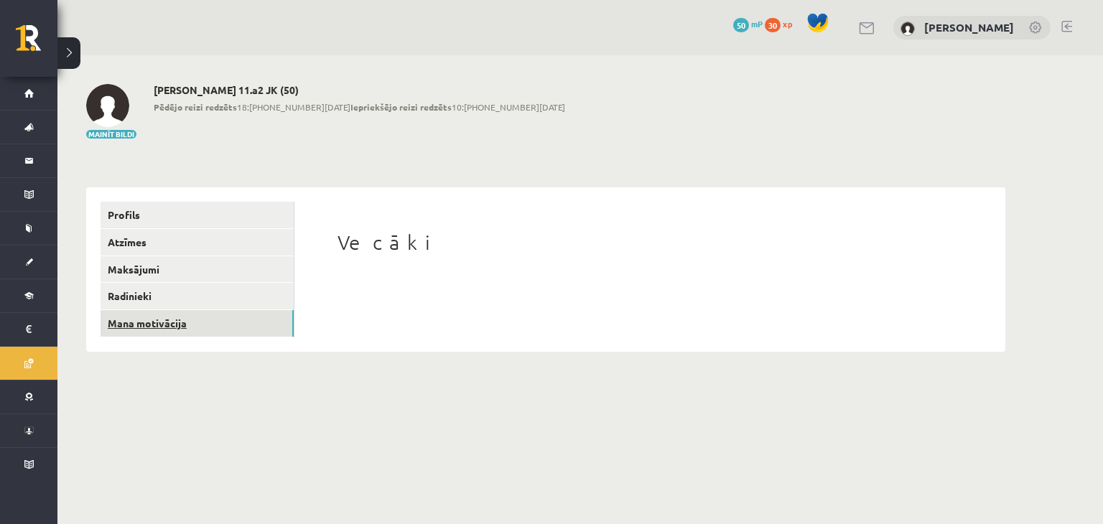
click at [144, 331] on link "Mana motivācija" at bounding box center [197, 323] width 193 height 27
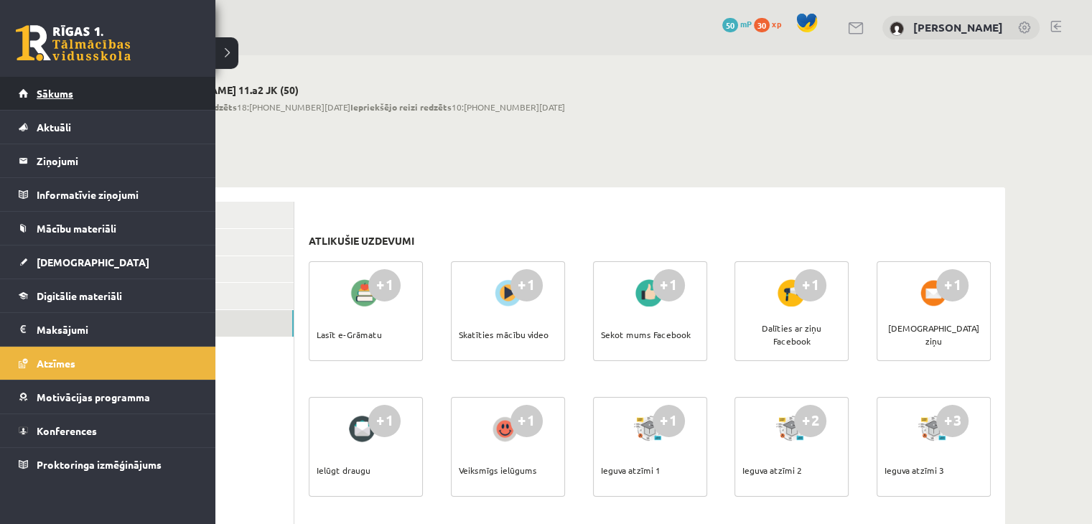
click at [37, 92] on span "Sākums" at bounding box center [55, 93] width 37 height 13
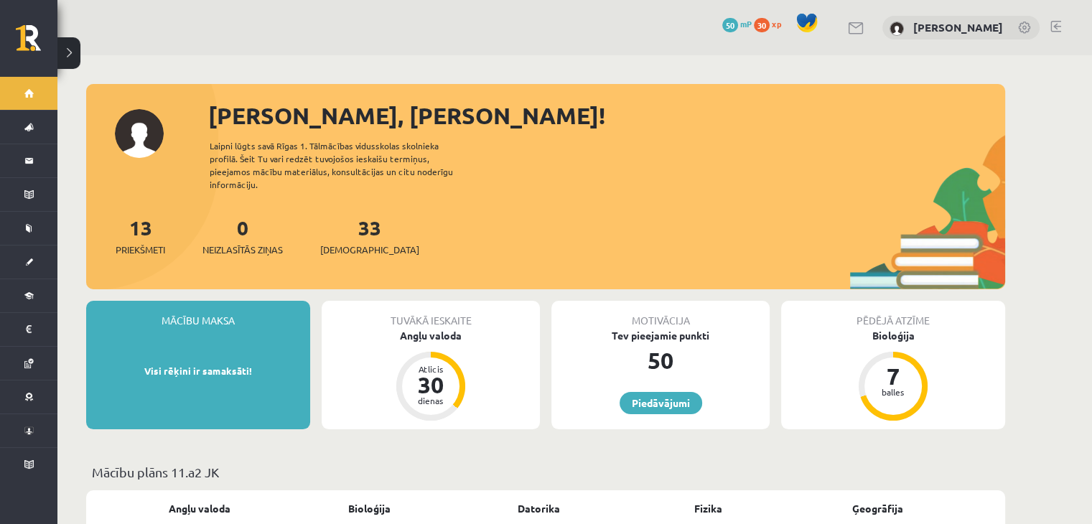
click at [1051, 21] on link at bounding box center [1055, 26] width 11 height 11
